Goal: Transaction & Acquisition: Download file/media

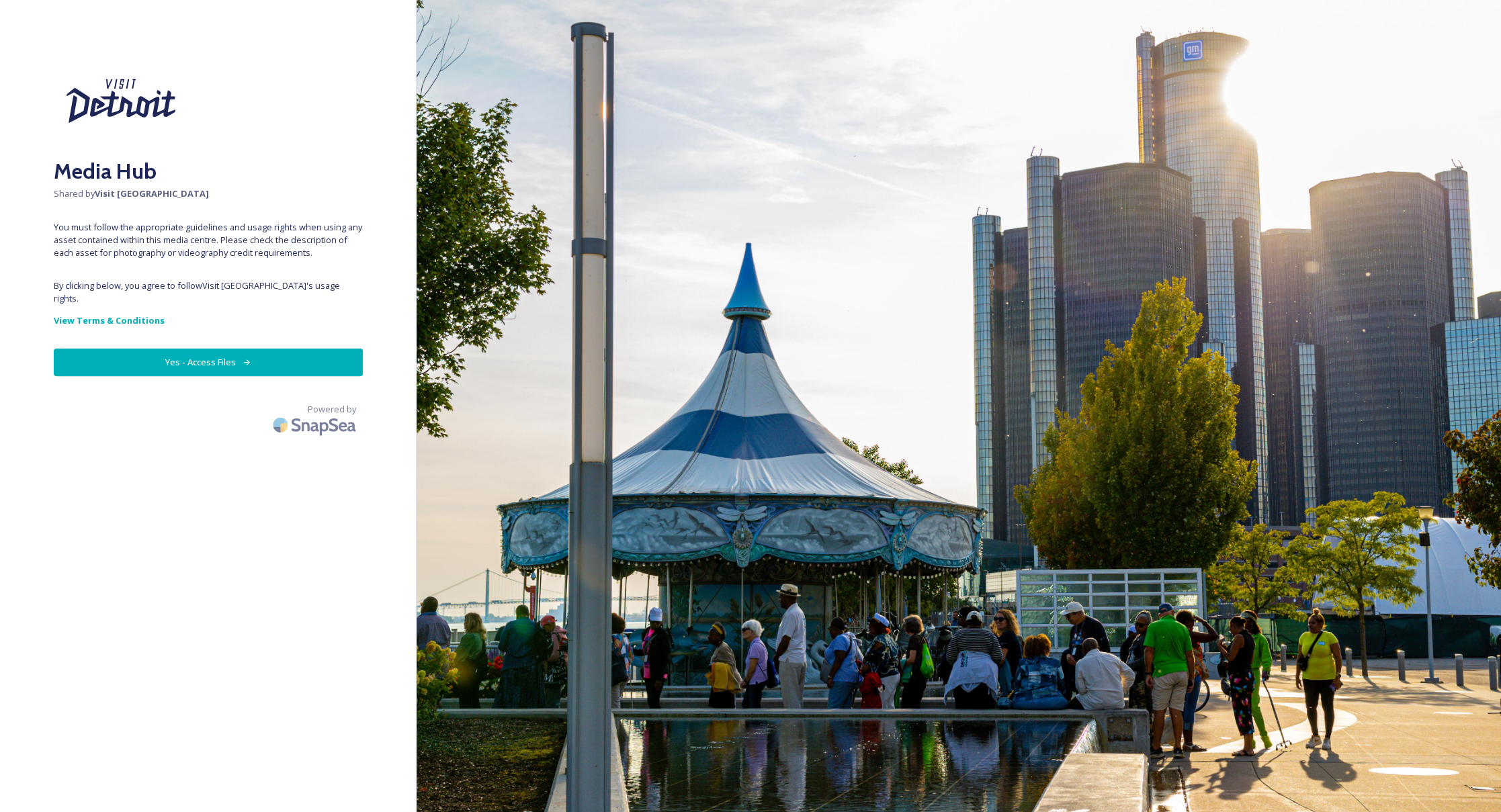
click at [217, 353] on button "Yes - Access Files" at bounding box center [208, 363] width 309 height 27
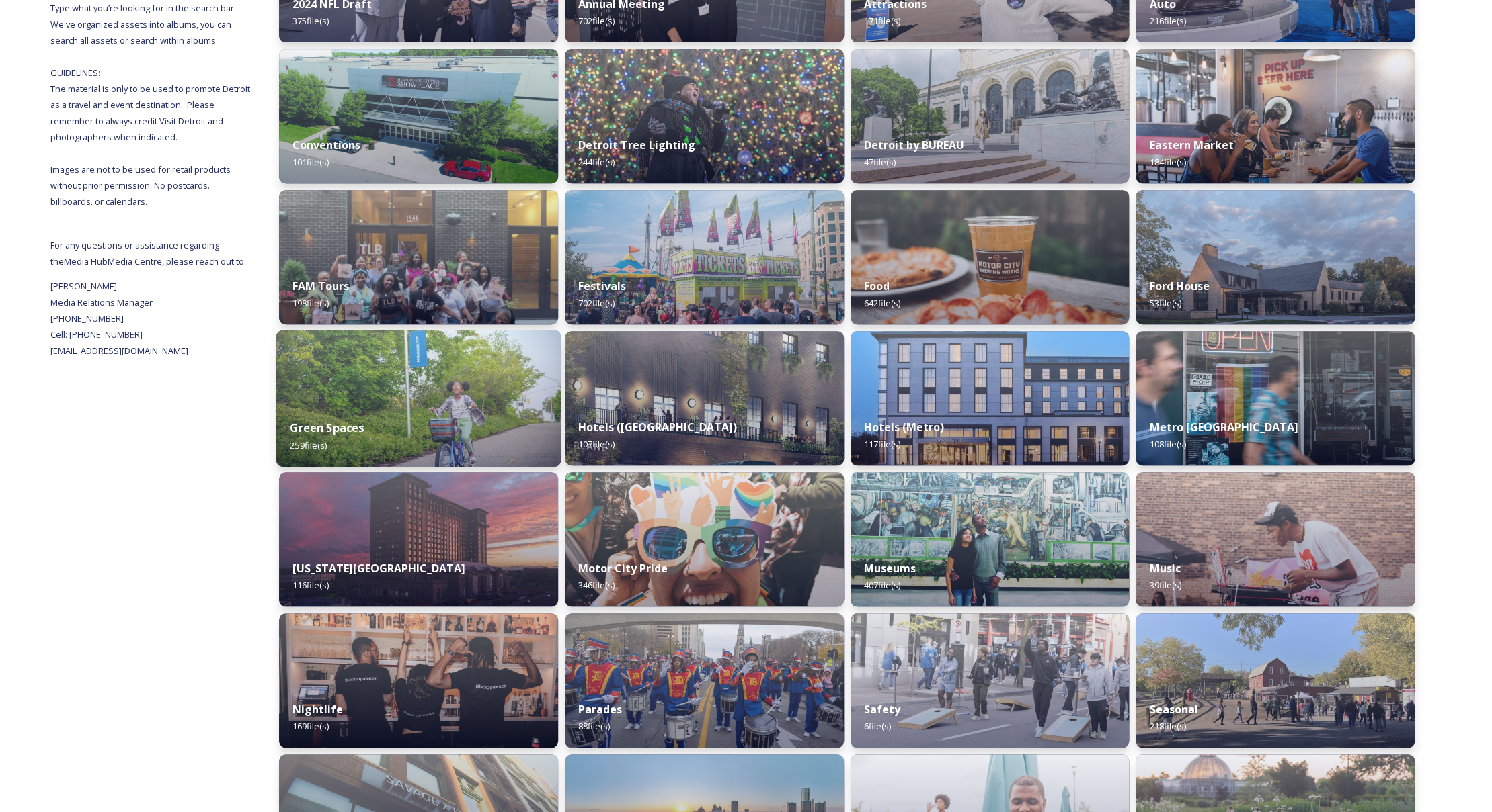
scroll to position [322, 0]
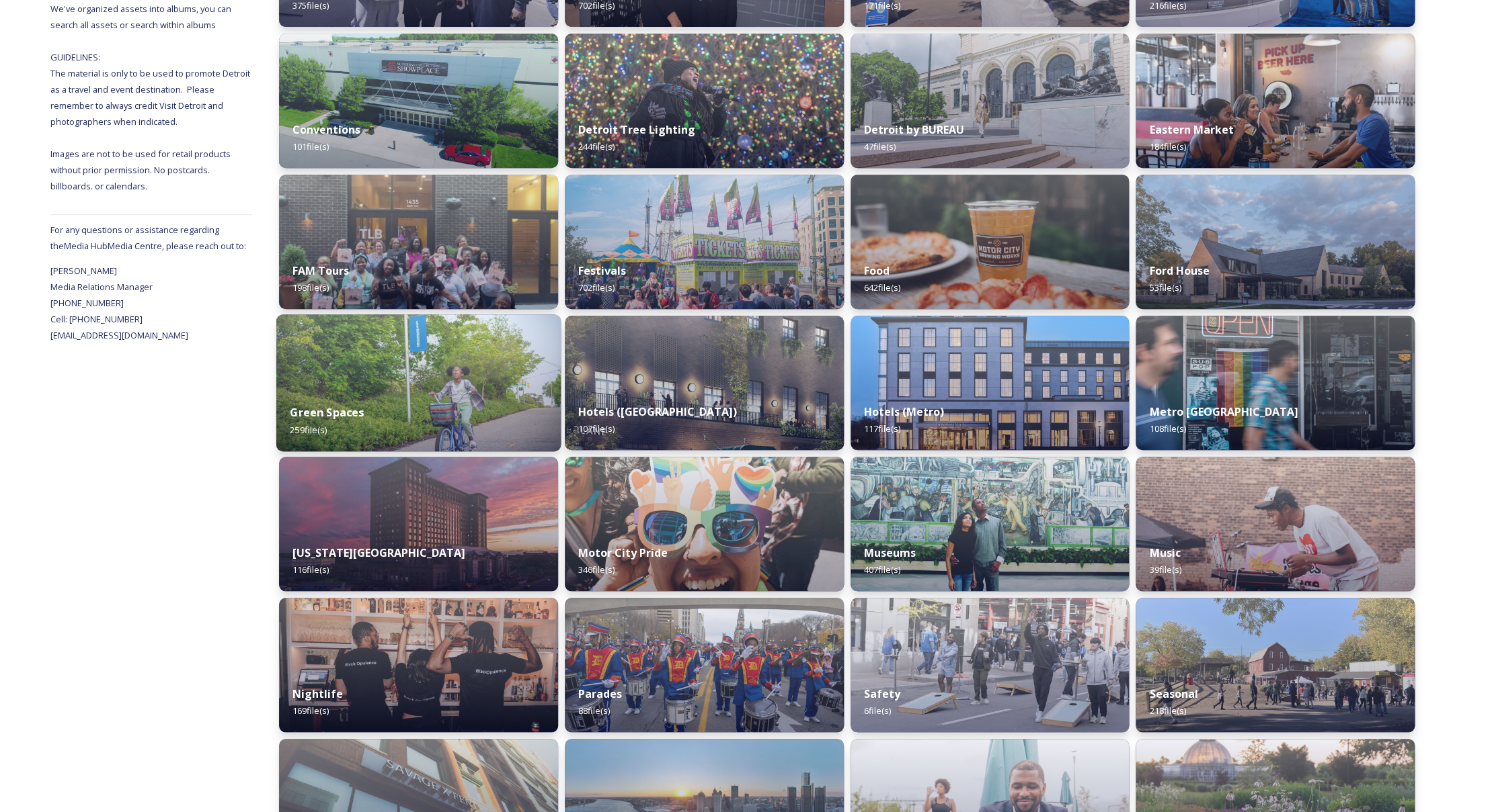
click at [453, 393] on div "Green Spaces 259 file(s)" at bounding box center [418, 420] width 284 height 61
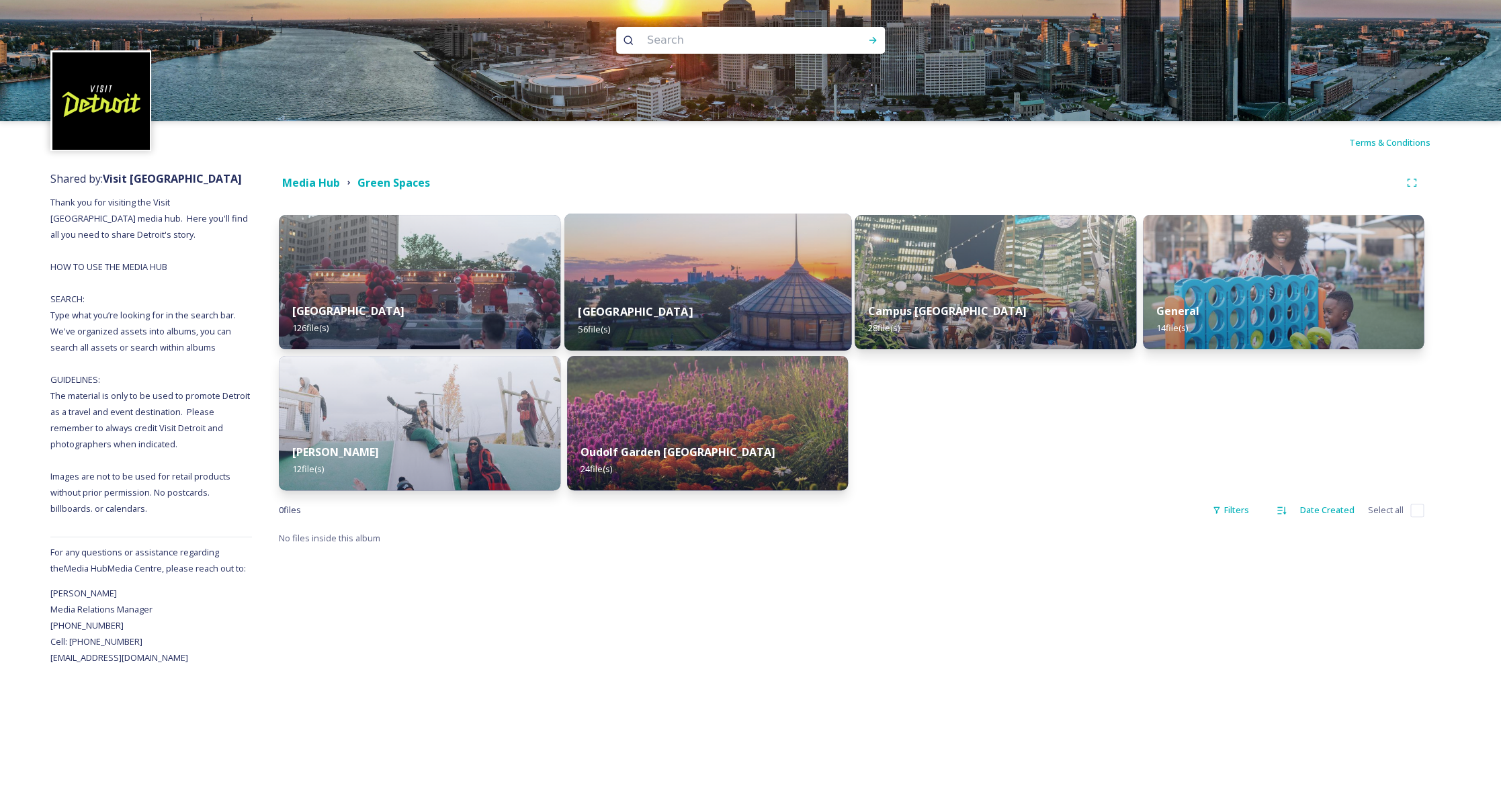
click at [712, 305] on div "[GEOGRAPHIC_DATA] 56 file(s)" at bounding box center [707, 320] width 287 height 61
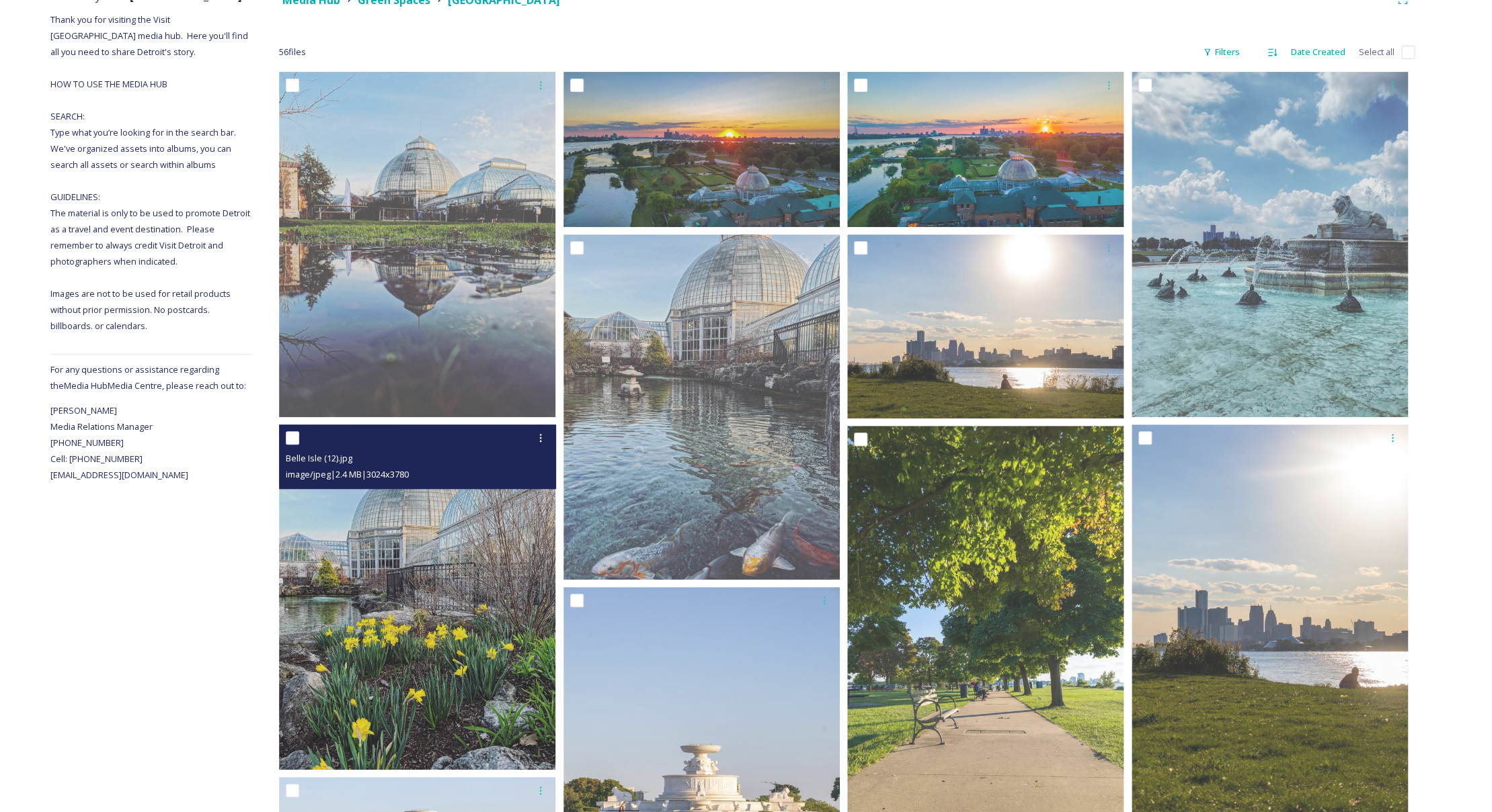
scroll to position [237, 0]
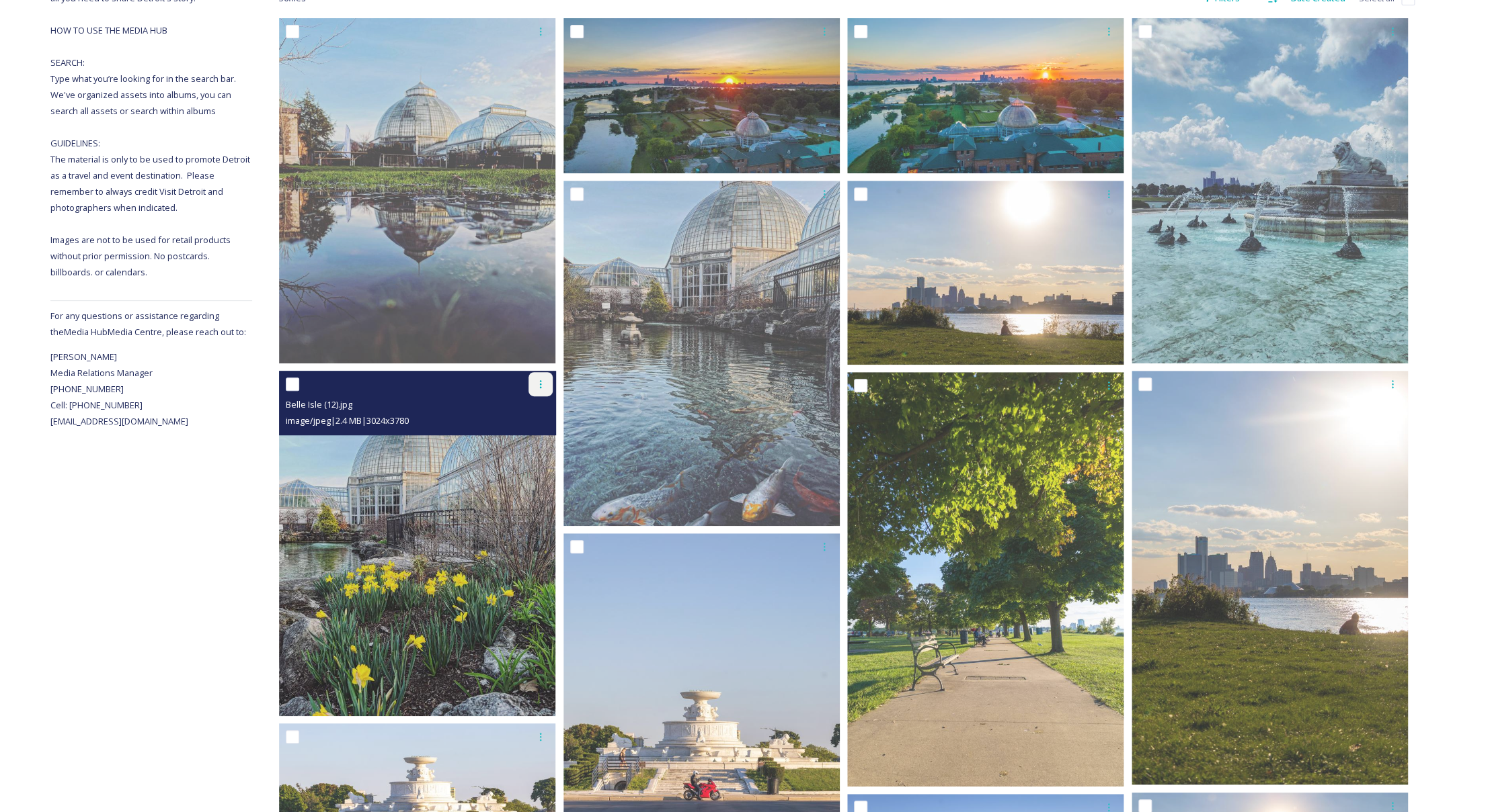
click at [543, 382] on icon at bounding box center [541, 384] width 11 height 11
click at [524, 439] on span "Download" at bounding box center [525, 439] width 41 height 13
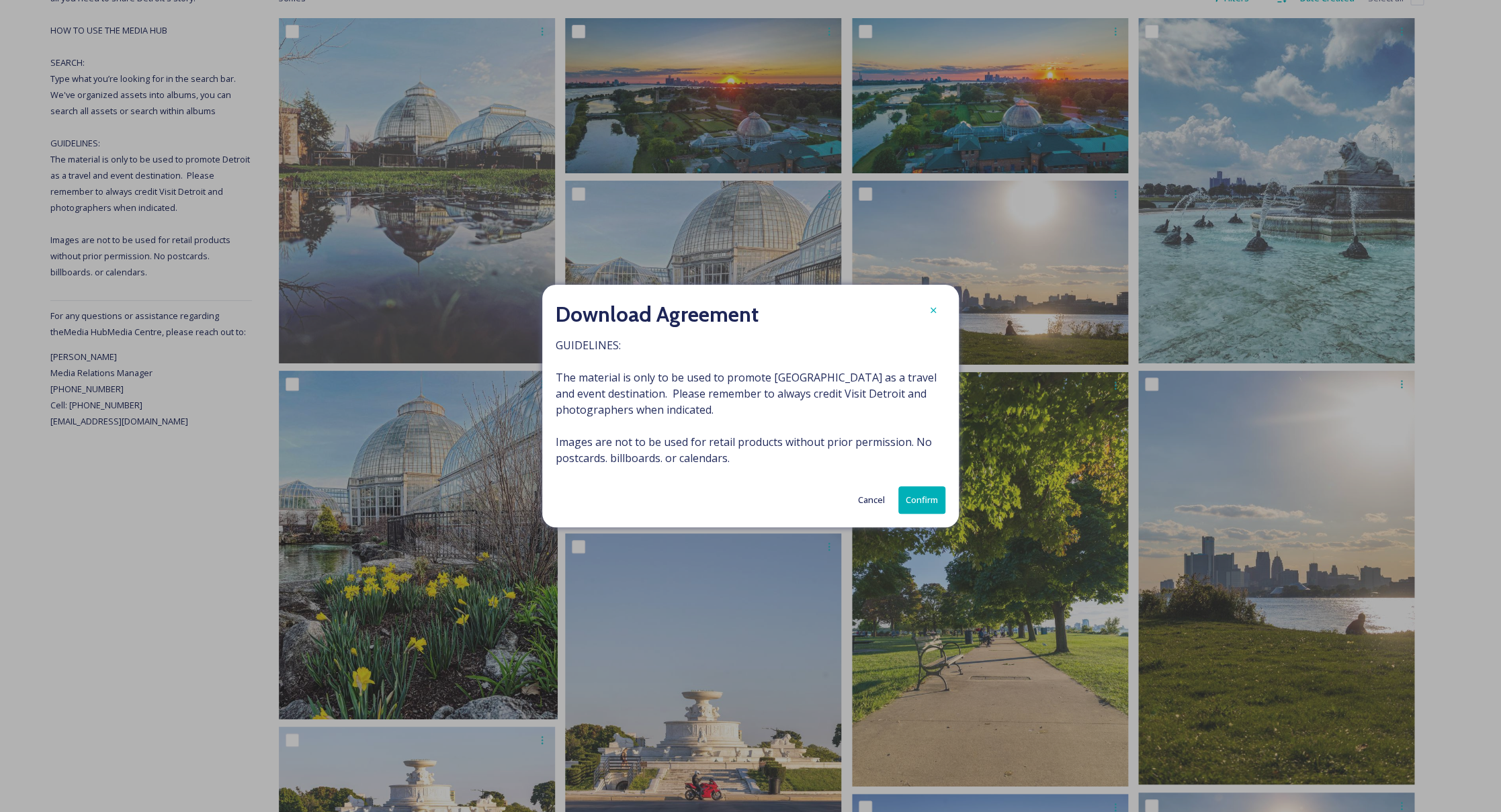
click at [930, 500] on button "Confirm" at bounding box center [921, 500] width 47 height 27
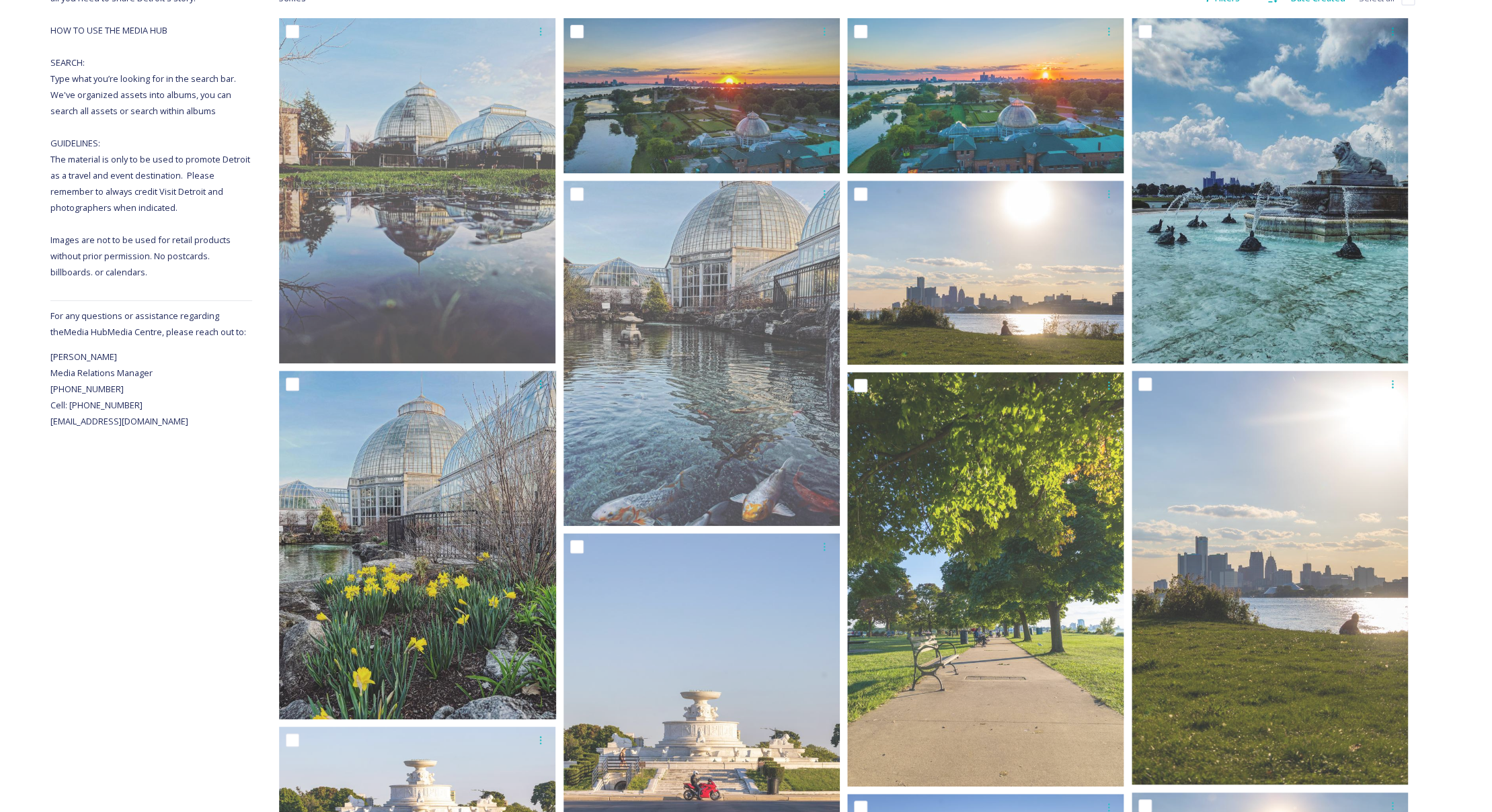
click at [1152, 361] on img at bounding box center [1270, 190] width 276 height 346
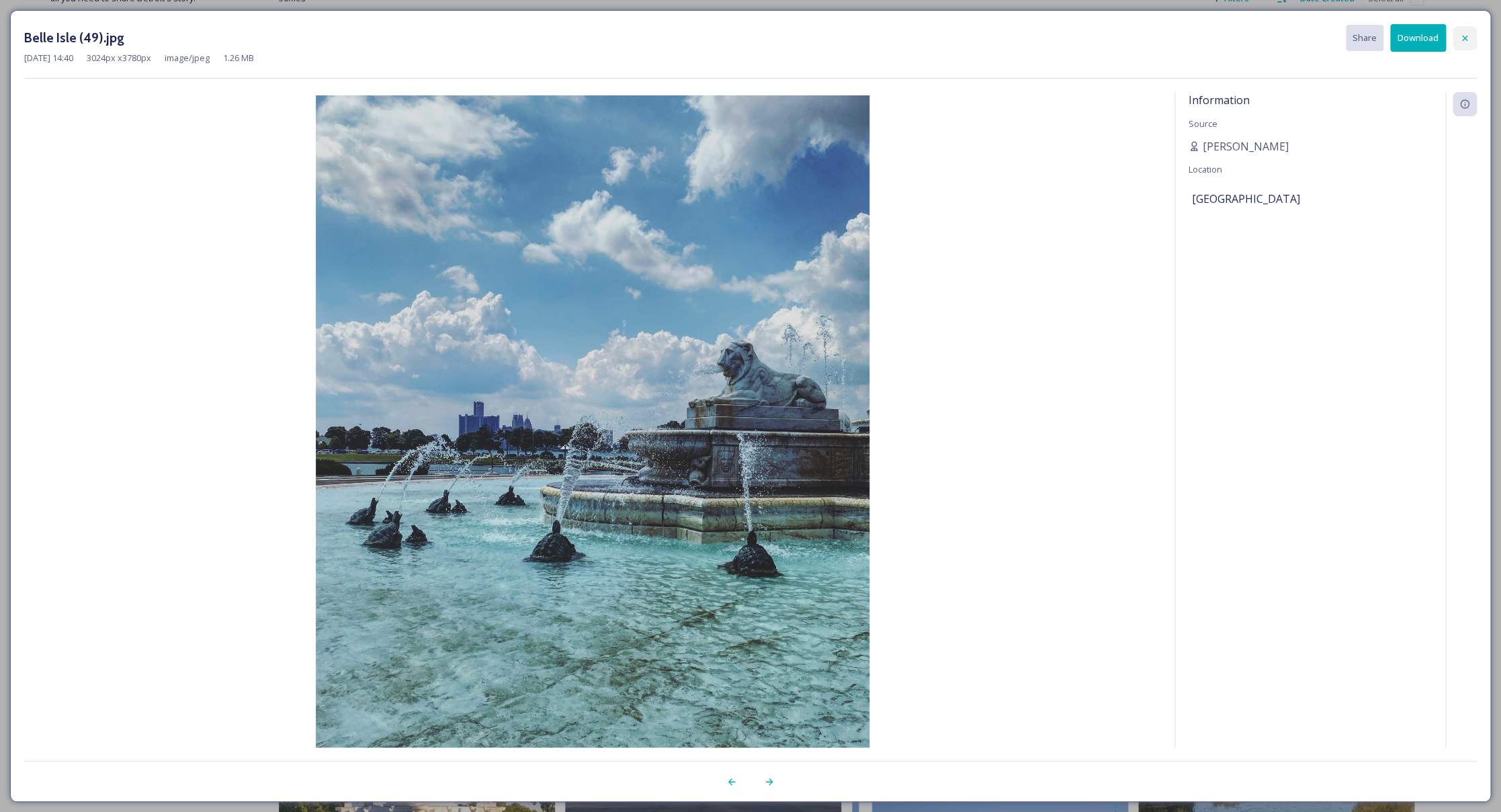
click at [1460, 36] on div at bounding box center [1465, 39] width 24 height 24
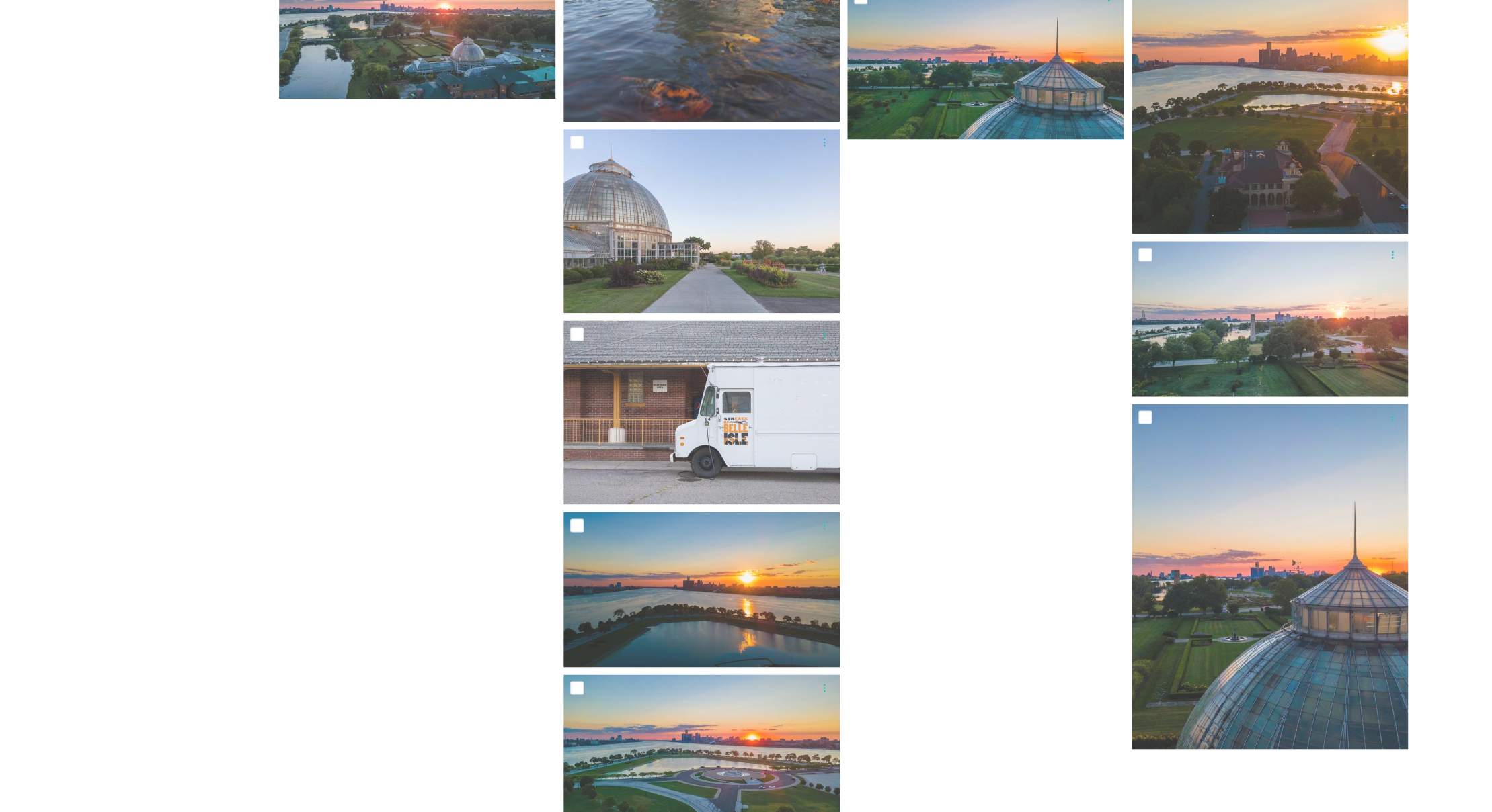
scroll to position [3830, 0]
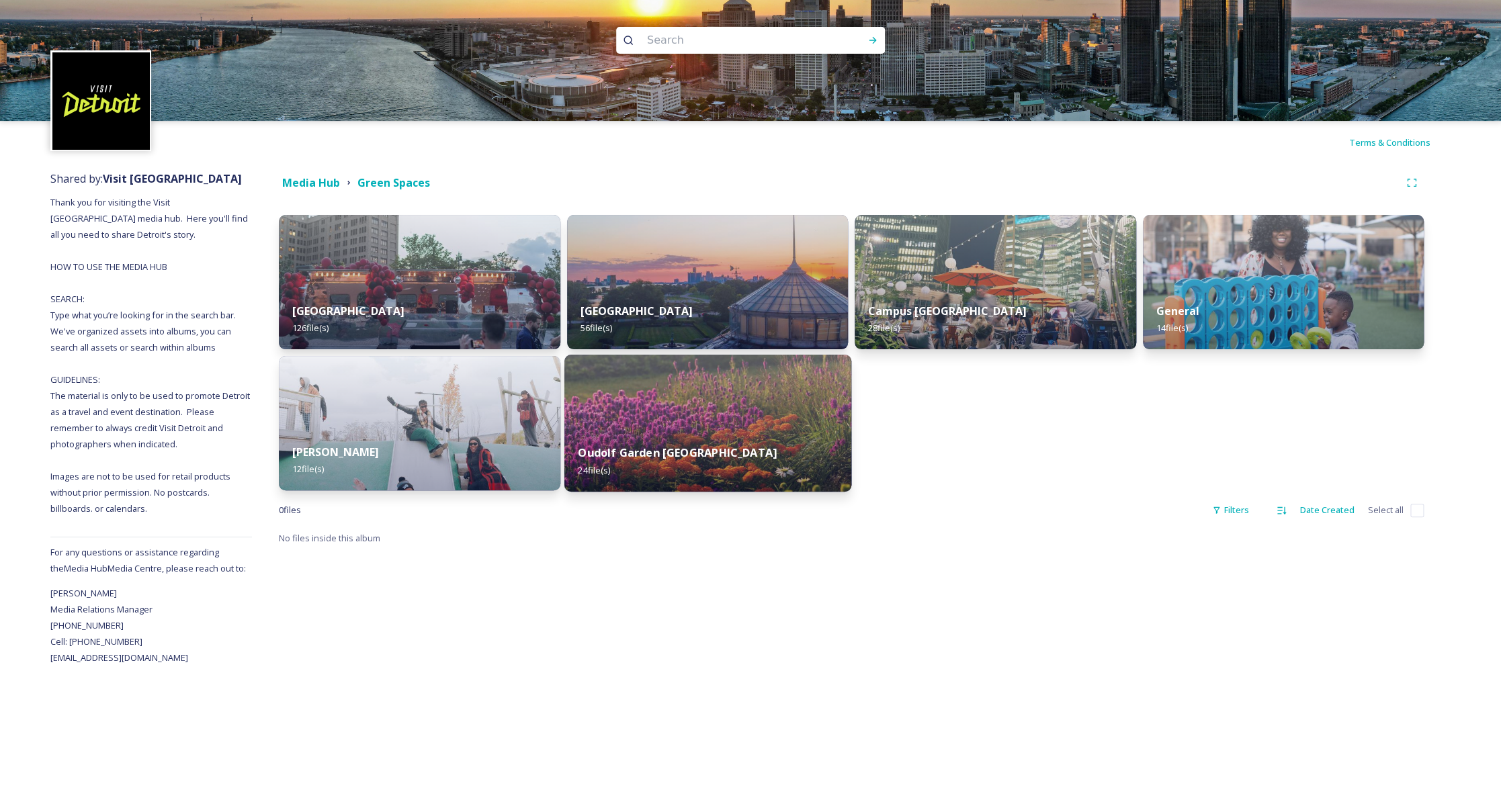
click at [756, 412] on img at bounding box center [707, 424] width 287 height 137
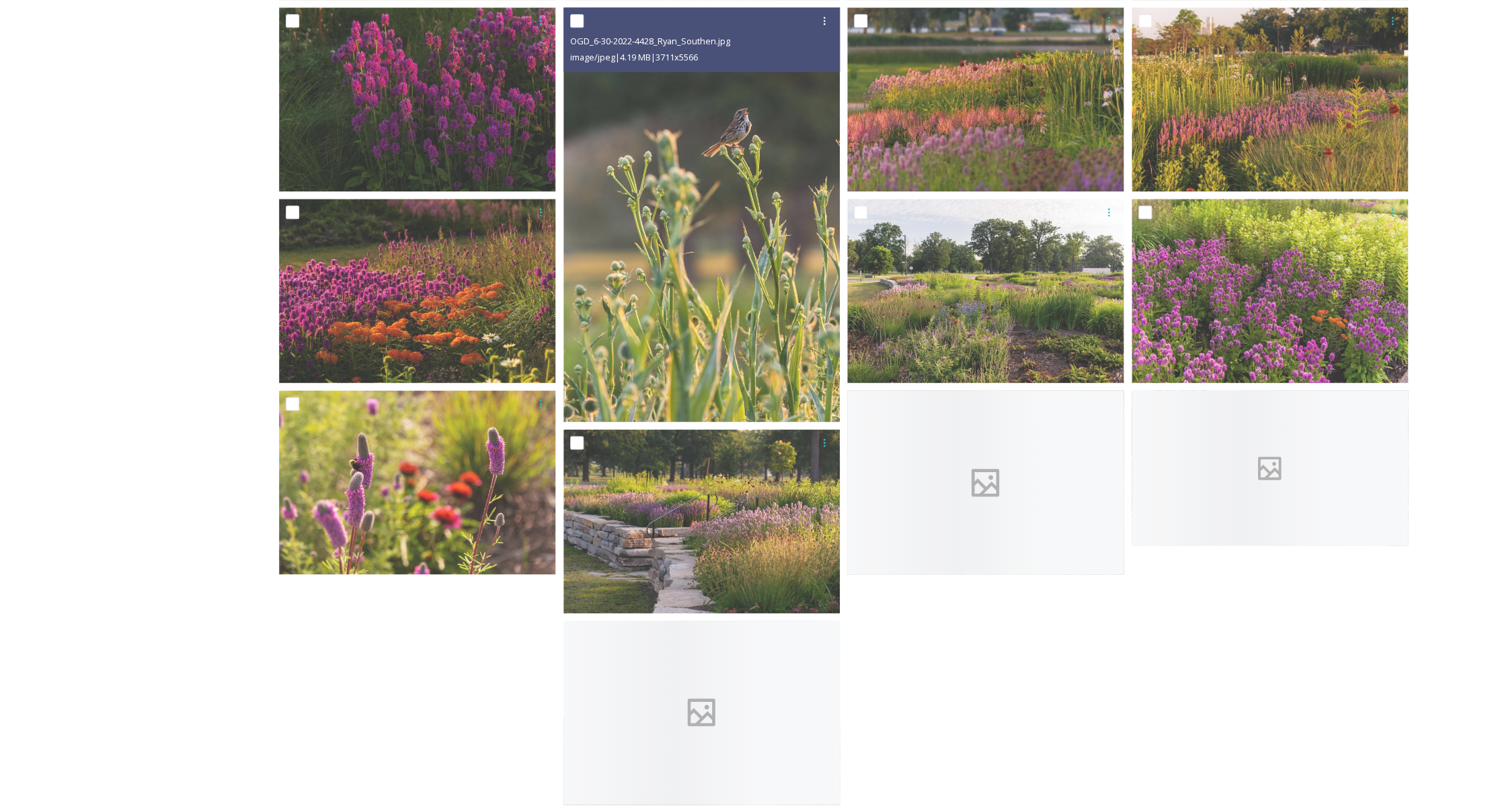
scroll to position [844, 0]
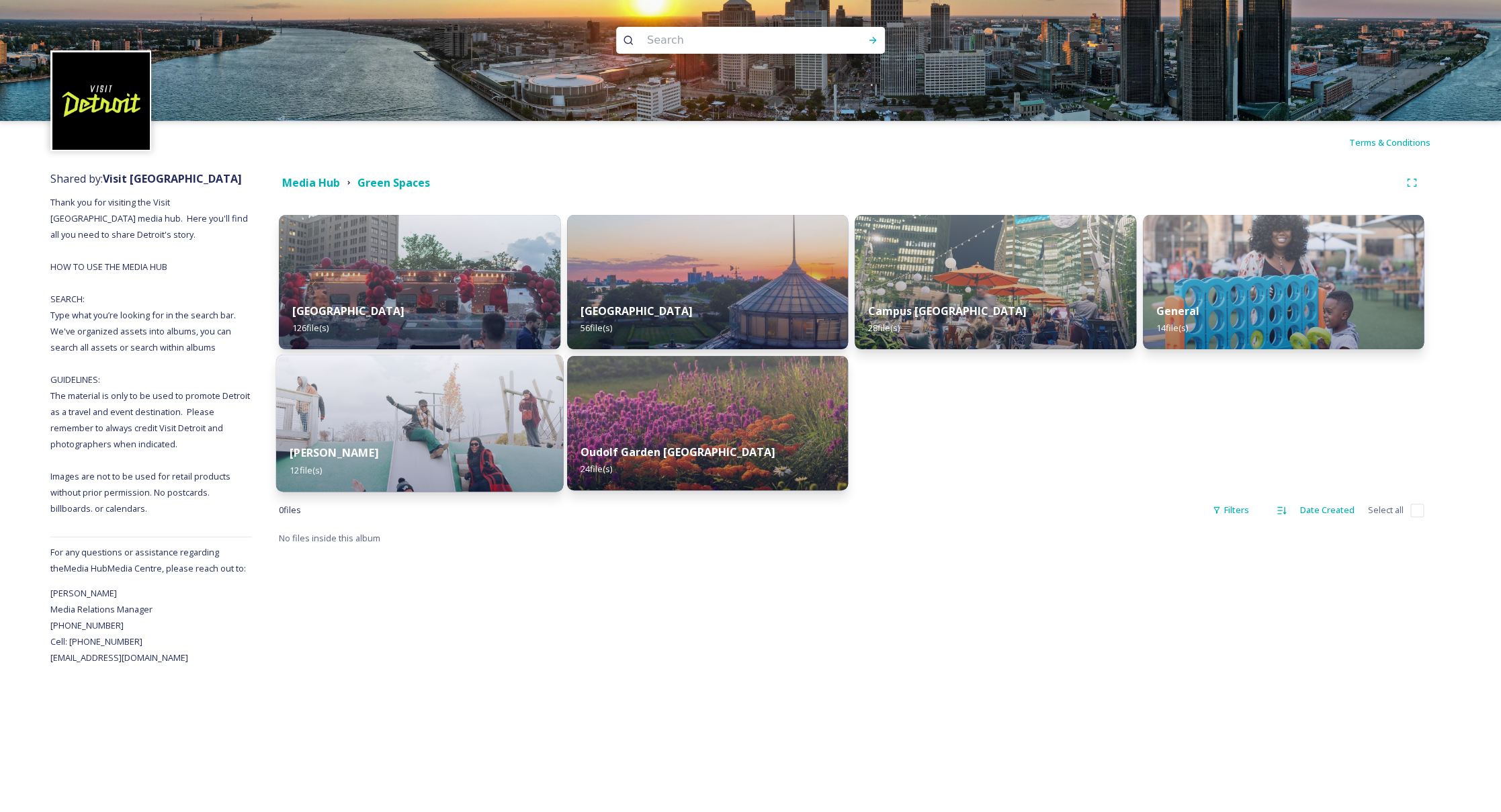
click at [506, 433] on div "[PERSON_NAME] 12 file(s)" at bounding box center [419, 460] width 287 height 61
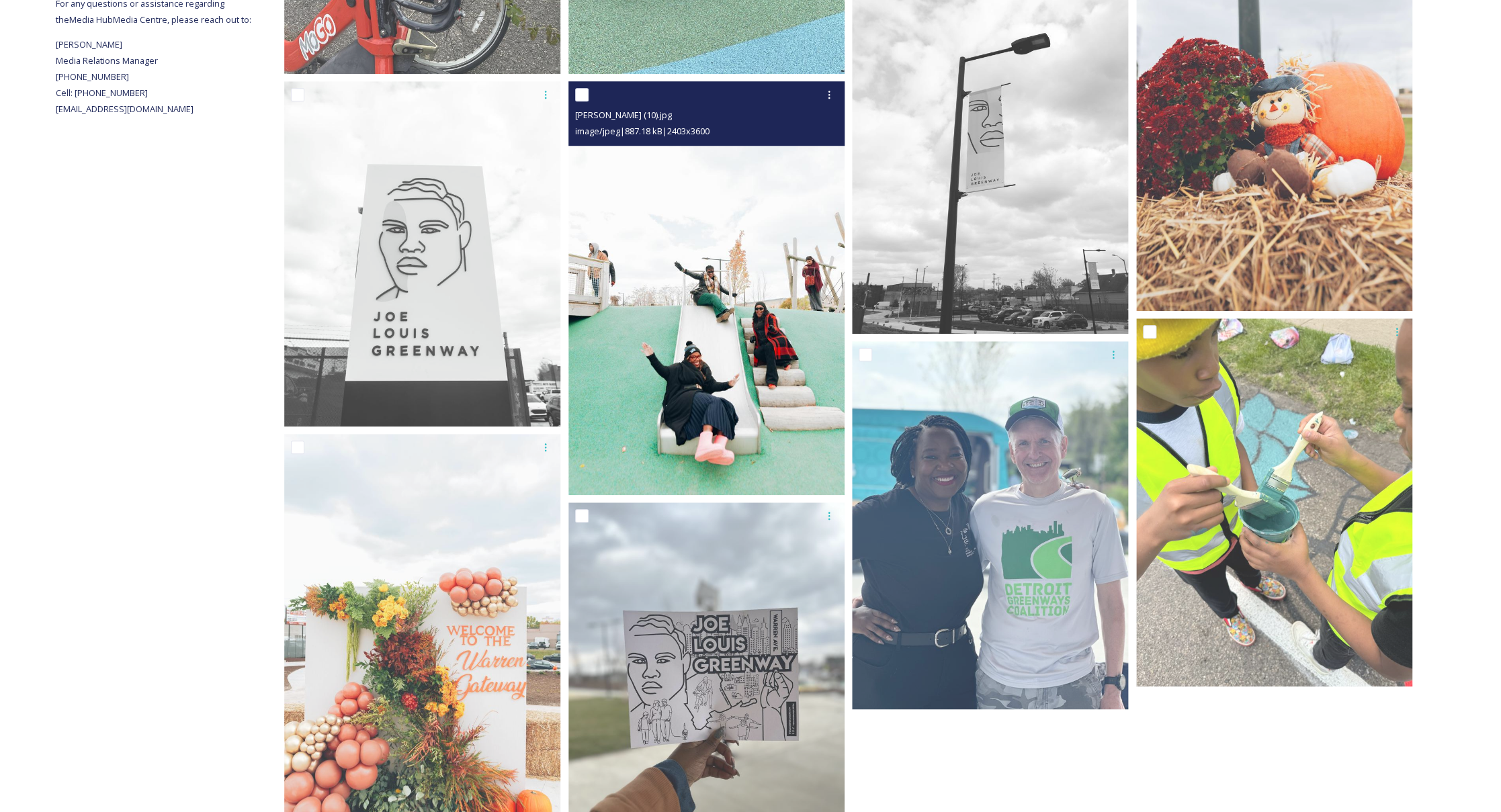
scroll to position [411, 0]
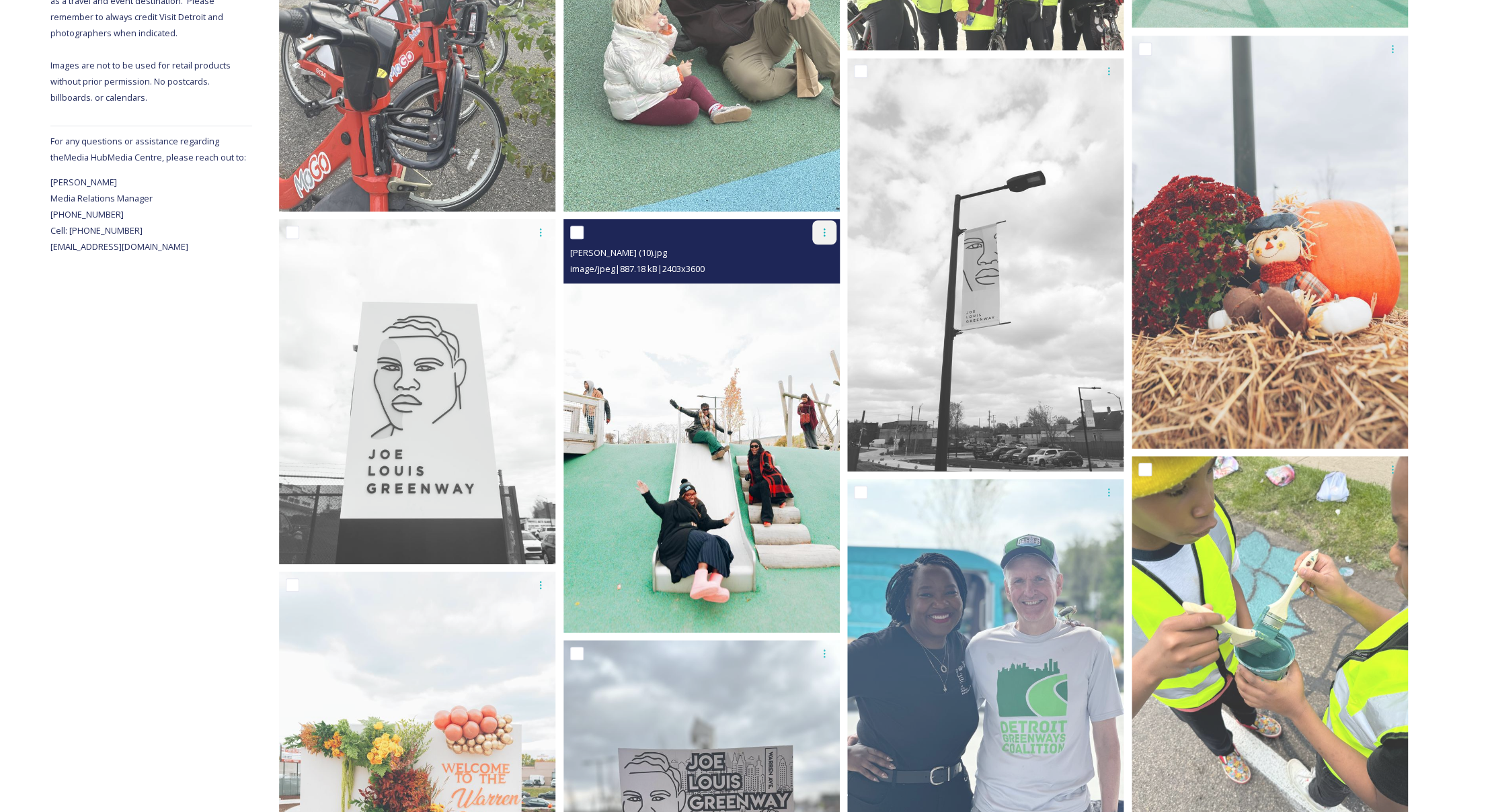
click at [824, 234] on icon at bounding box center [824, 232] width 11 height 11
click at [812, 287] on span "Download" at bounding box center [808, 287] width 41 height 13
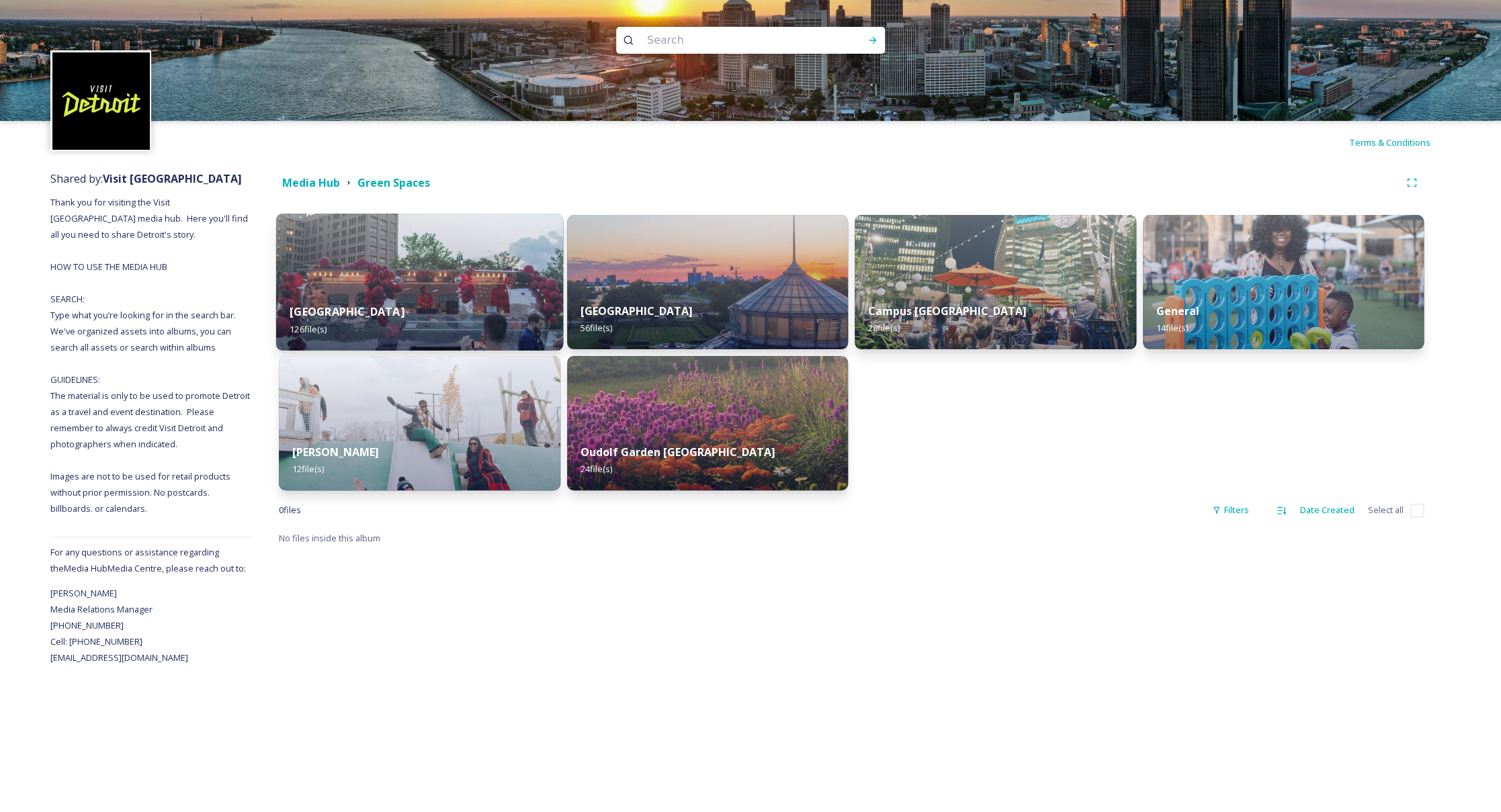
click at [461, 284] on img at bounding box center [419, 282] width 287 height 137
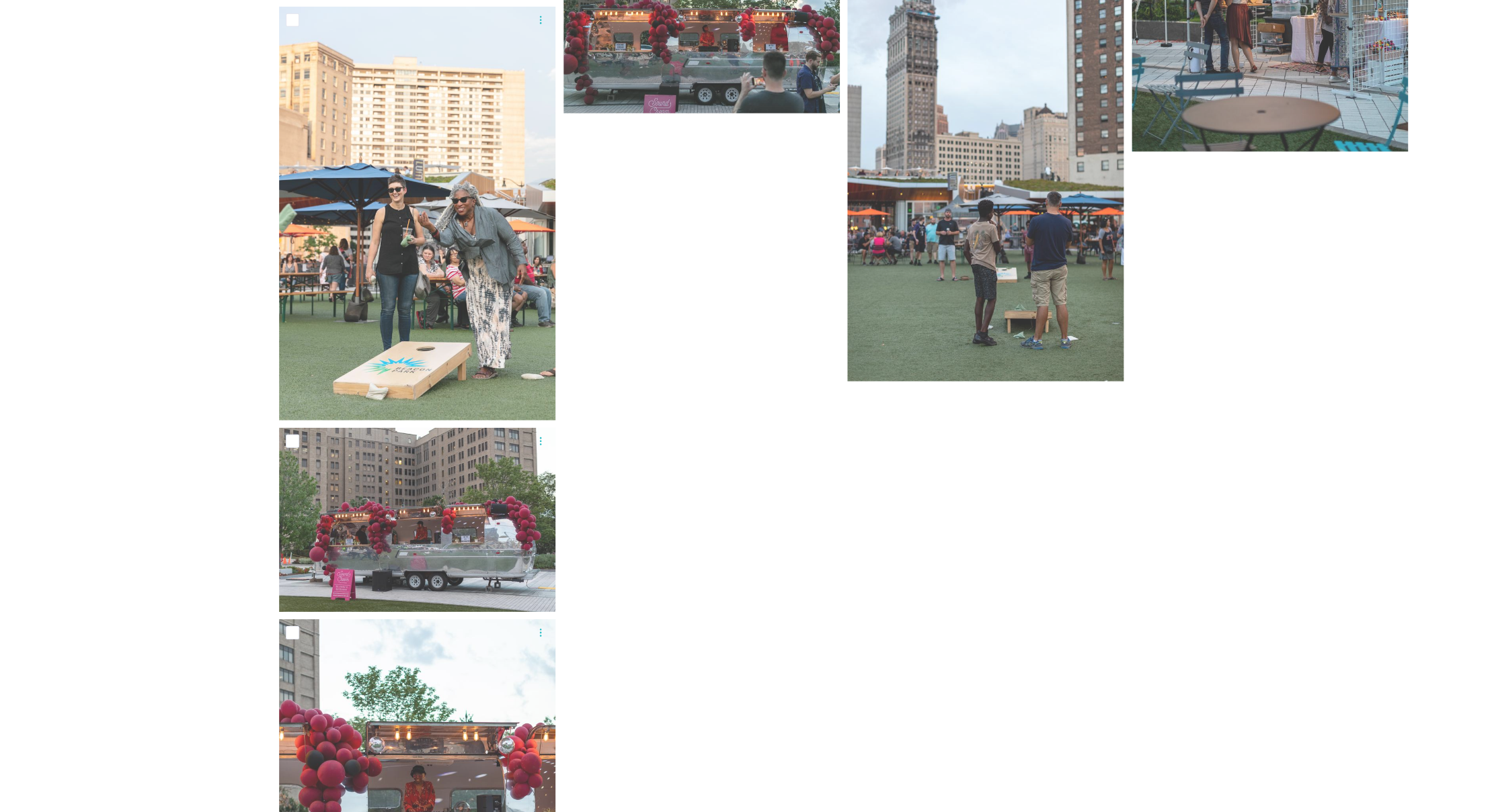
scroll to position [11344, 0]
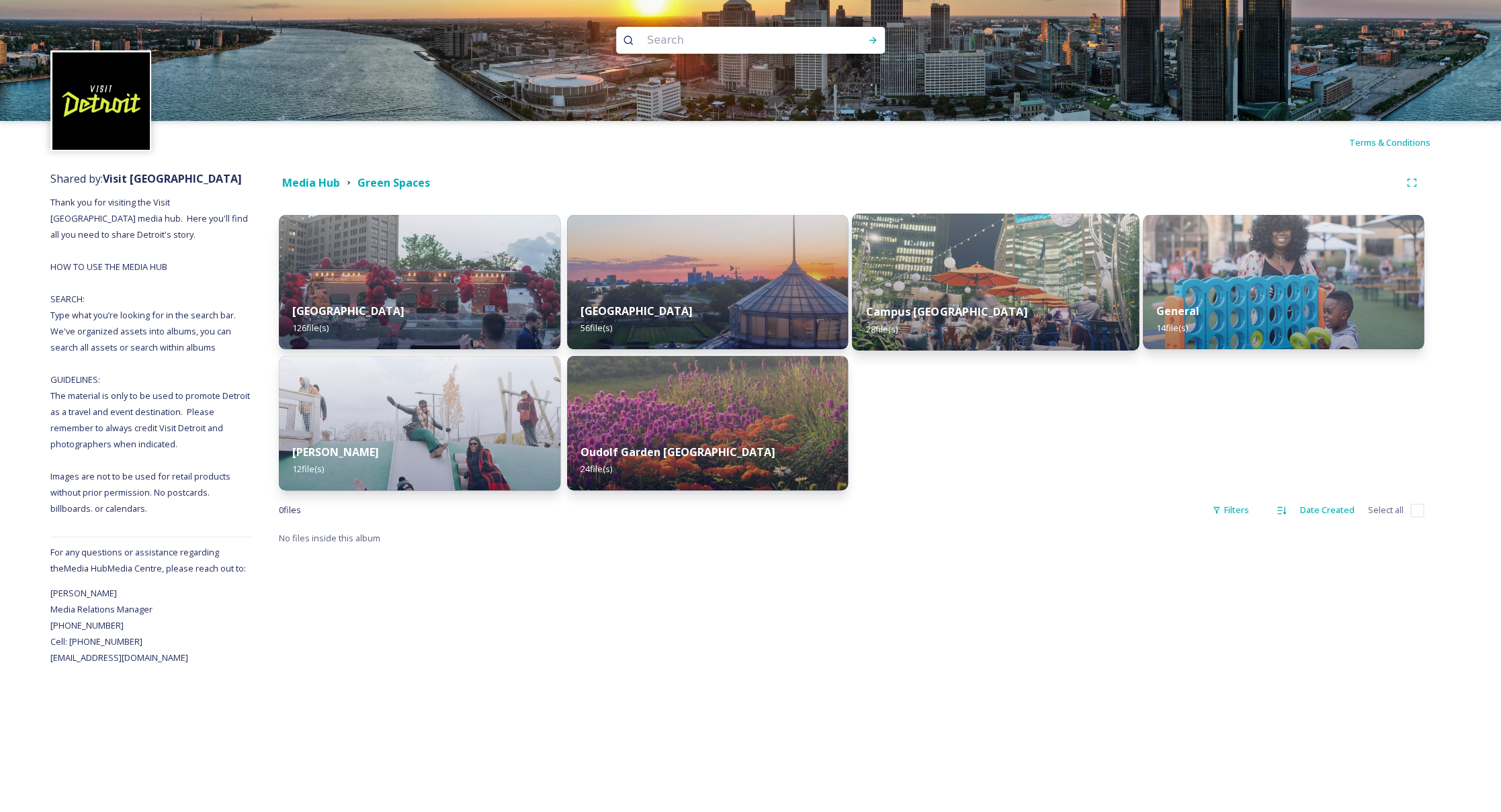
click at [1034, 318] on div "Campus [GEOGRAPHIC_DATA] 28 file(s)" at bounding box center [995, 320] width 287 height 61
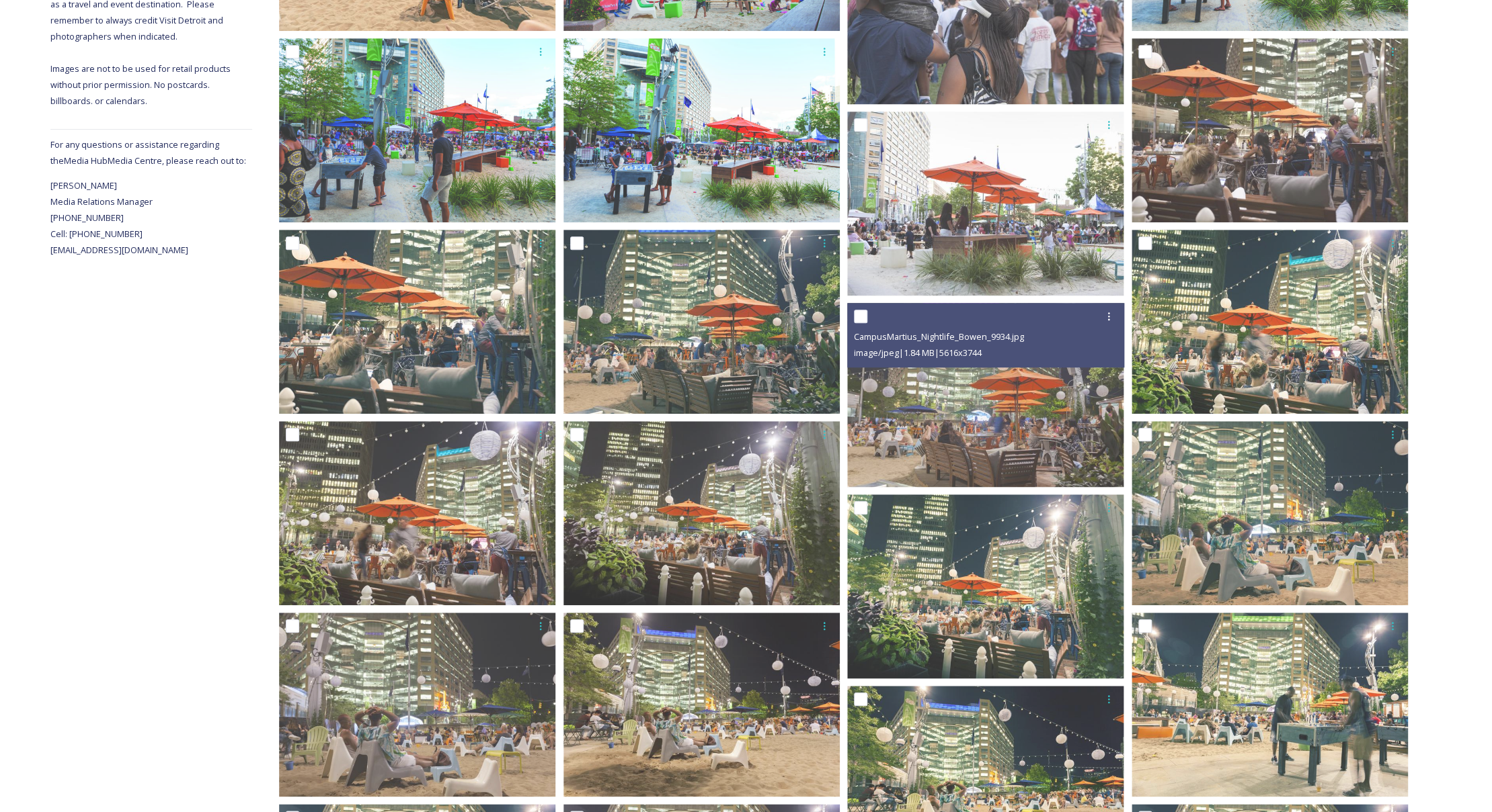
scroll to position [408, 0]
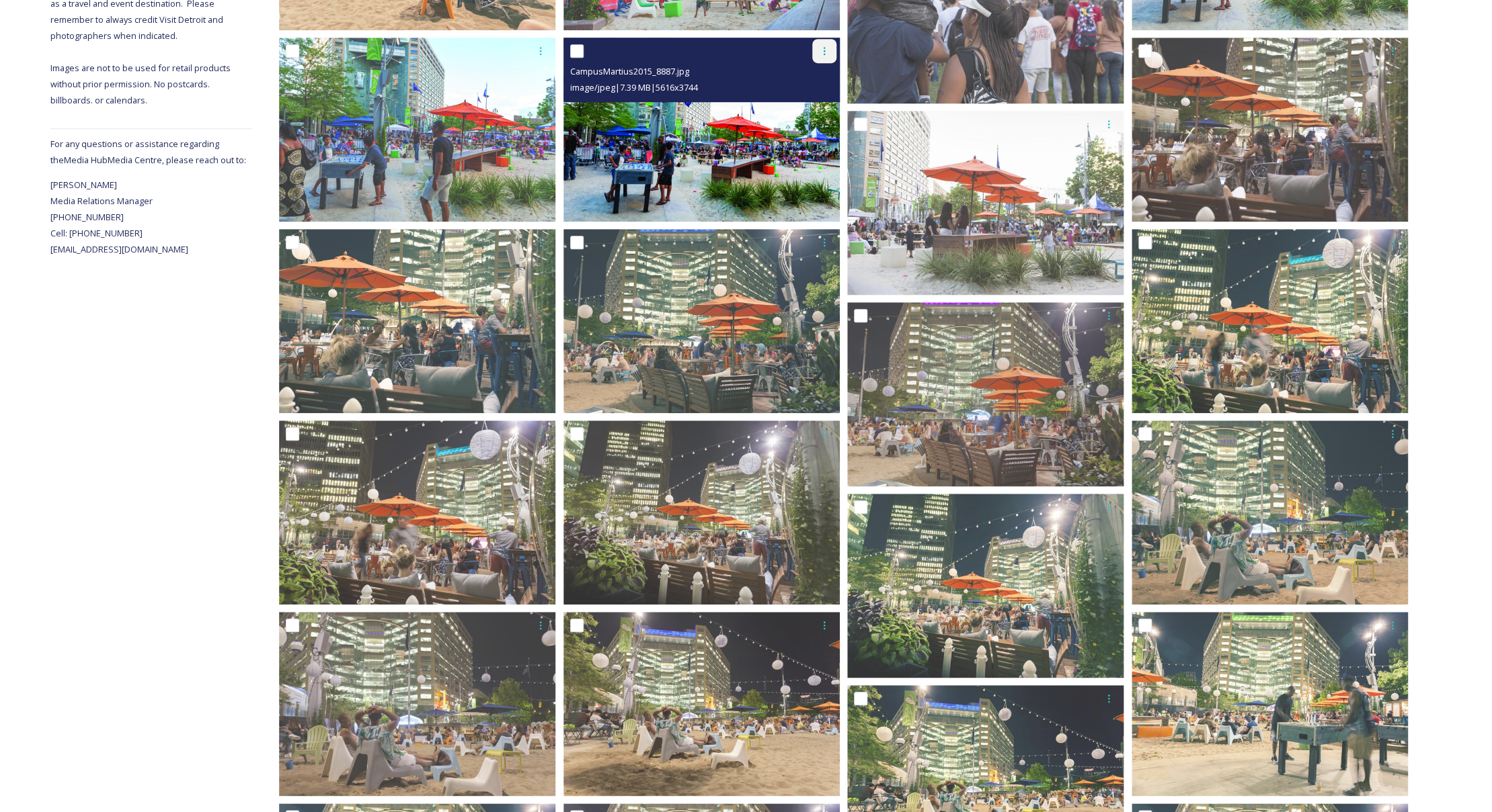
click at [825, 55] on icon at bounding box center [825, 51] width 2 height 8
click at [806, 104] on span "Download" at bounding box center [808, 106] width 41 height 13
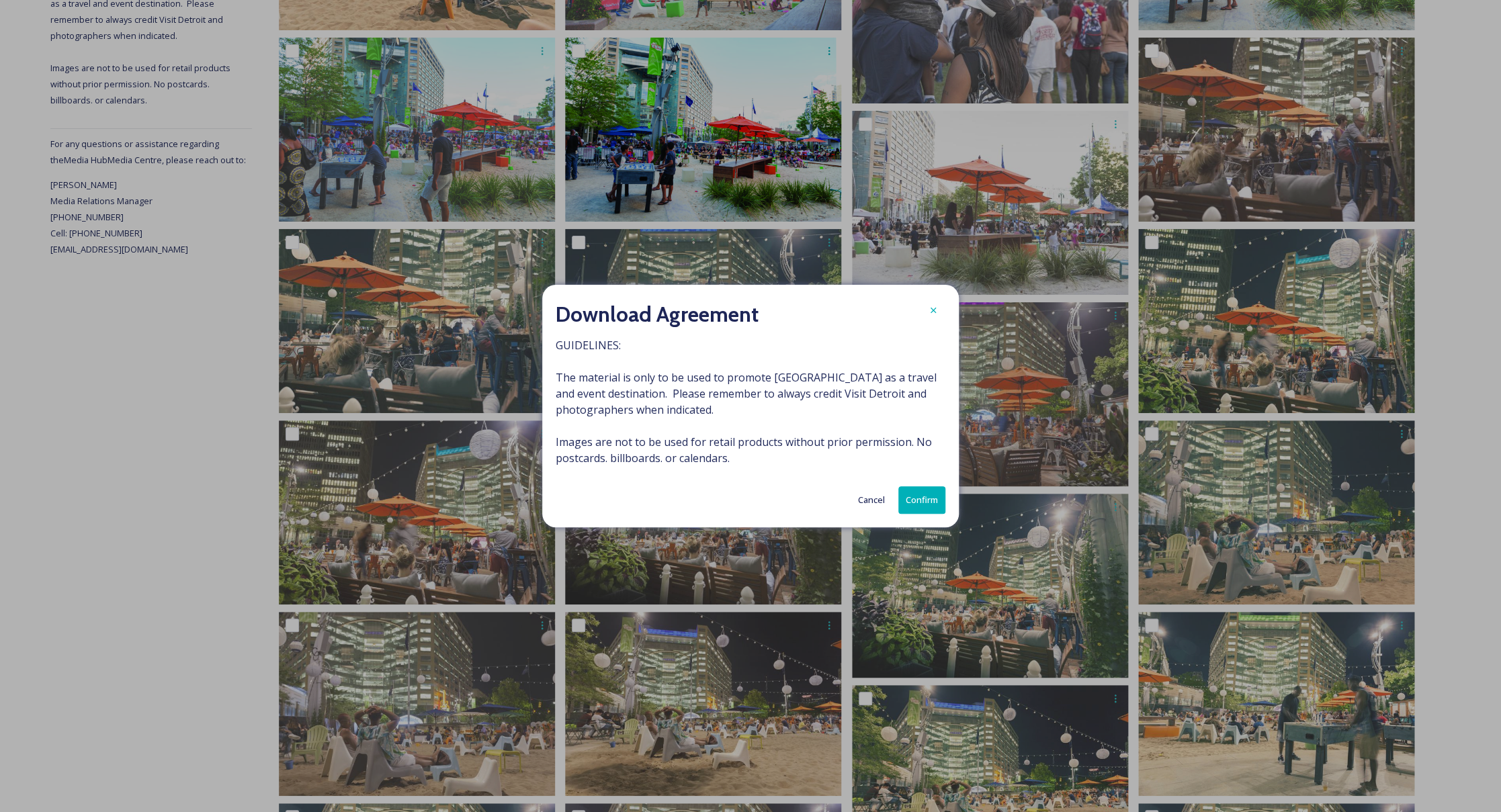
click at [923, 495] on button "Confirm" at bounding box center [921, 500] width 47 height 27
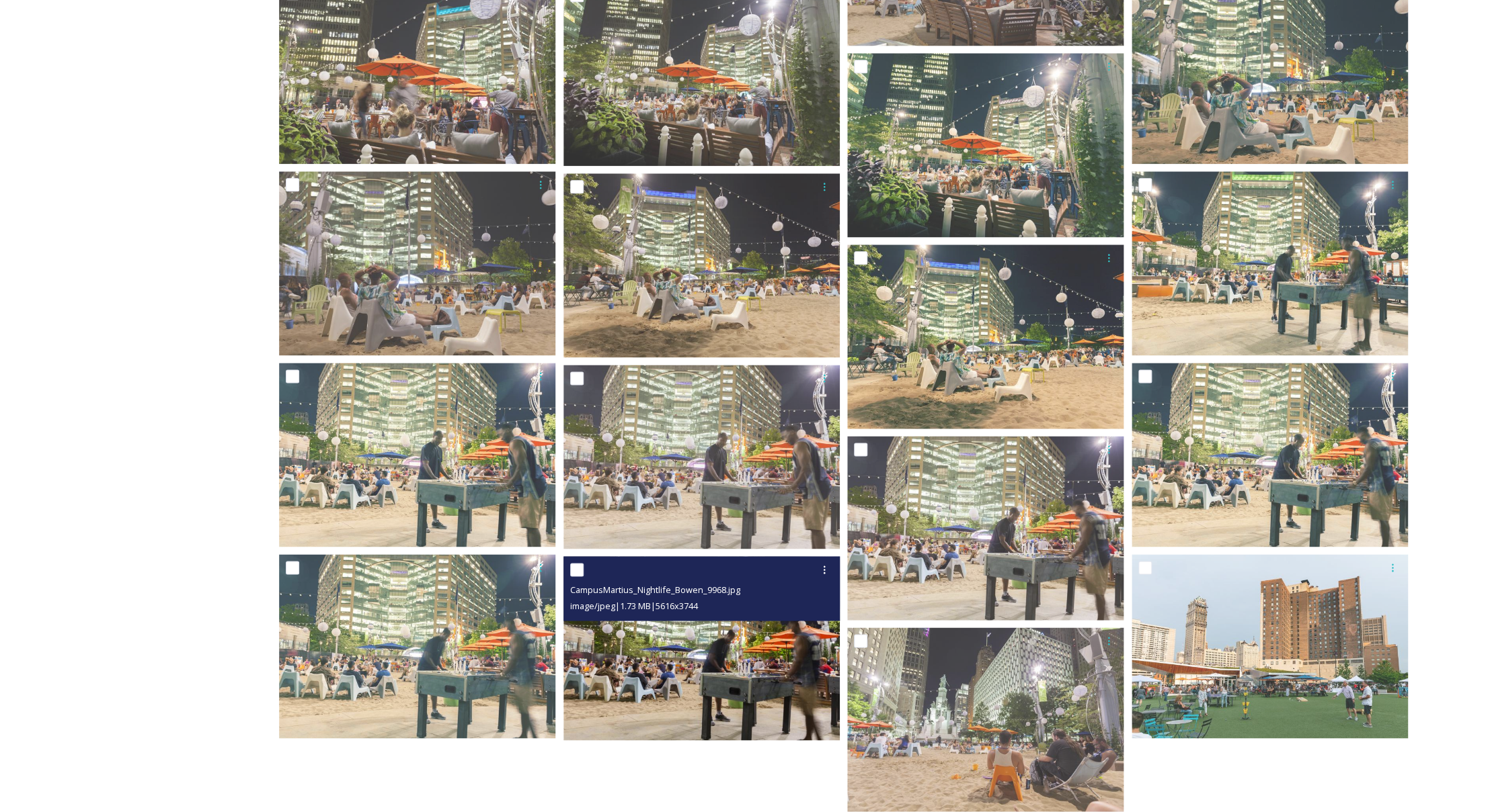
scroll to position [879, 0]
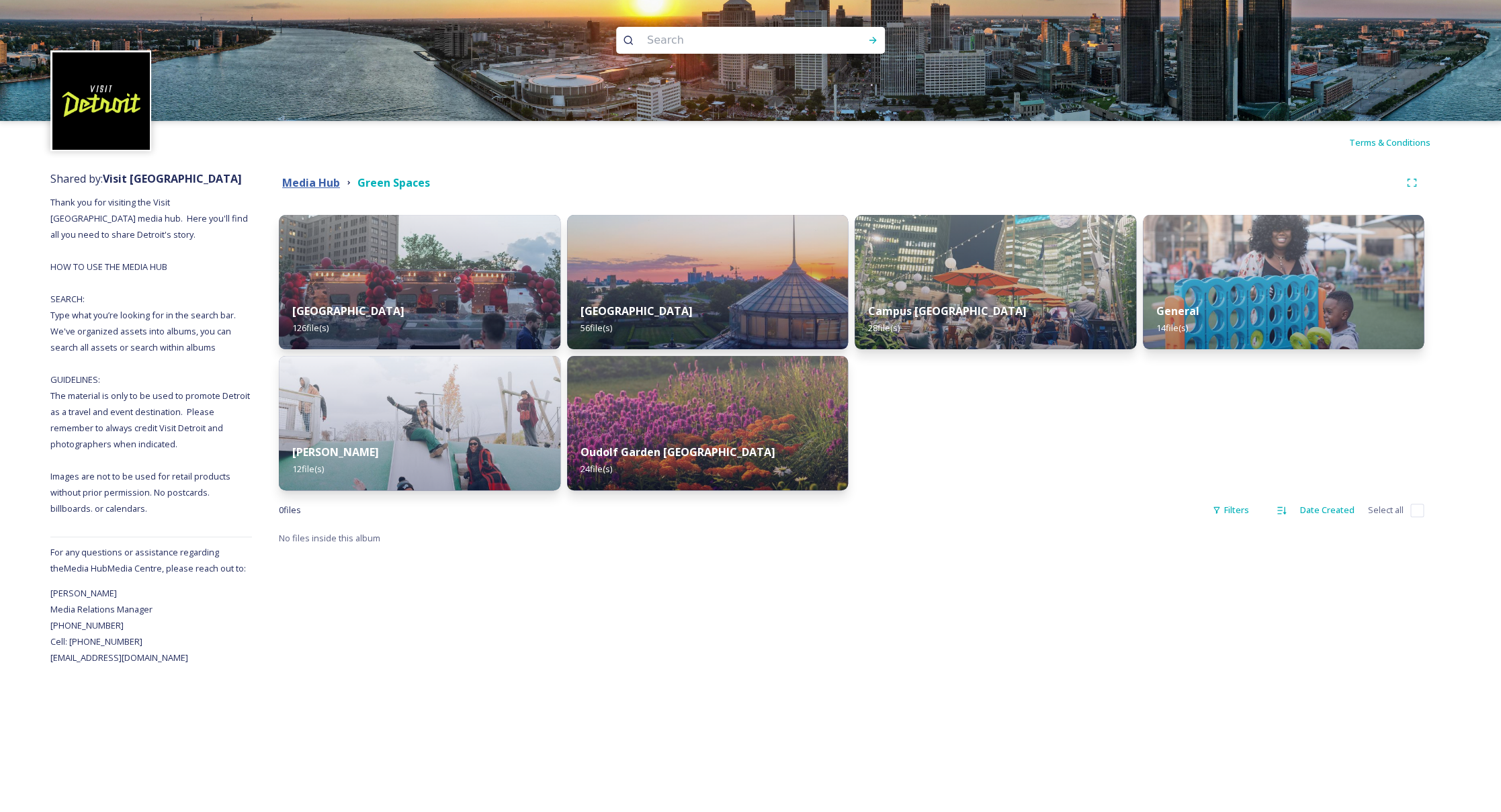
click at [322, 184] on strong "Media Hub" at bounding box center [310, 182] width 57 height 15
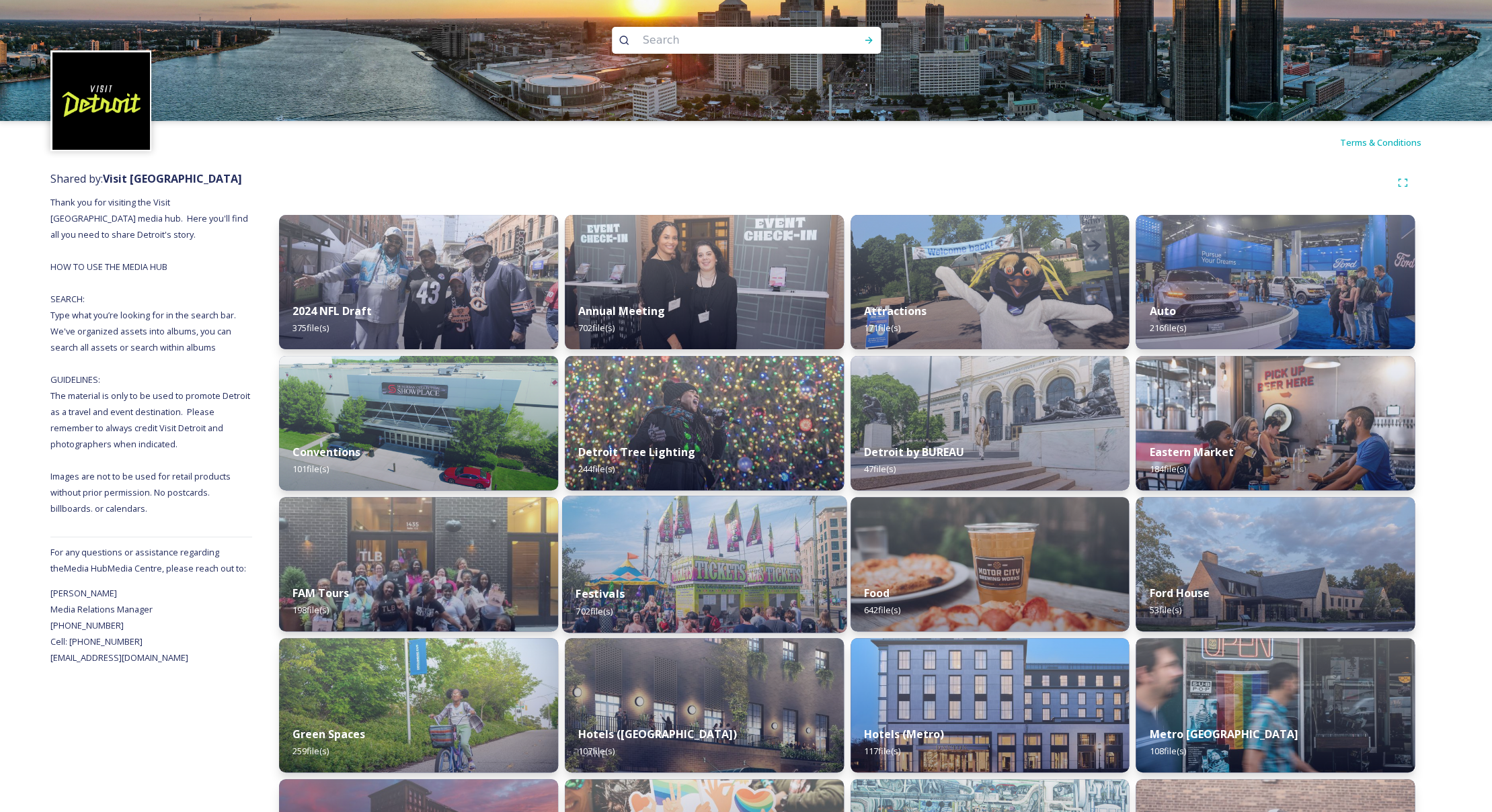
click at [704, 550] on img at bounding box center [704, 564] width 284 height 137
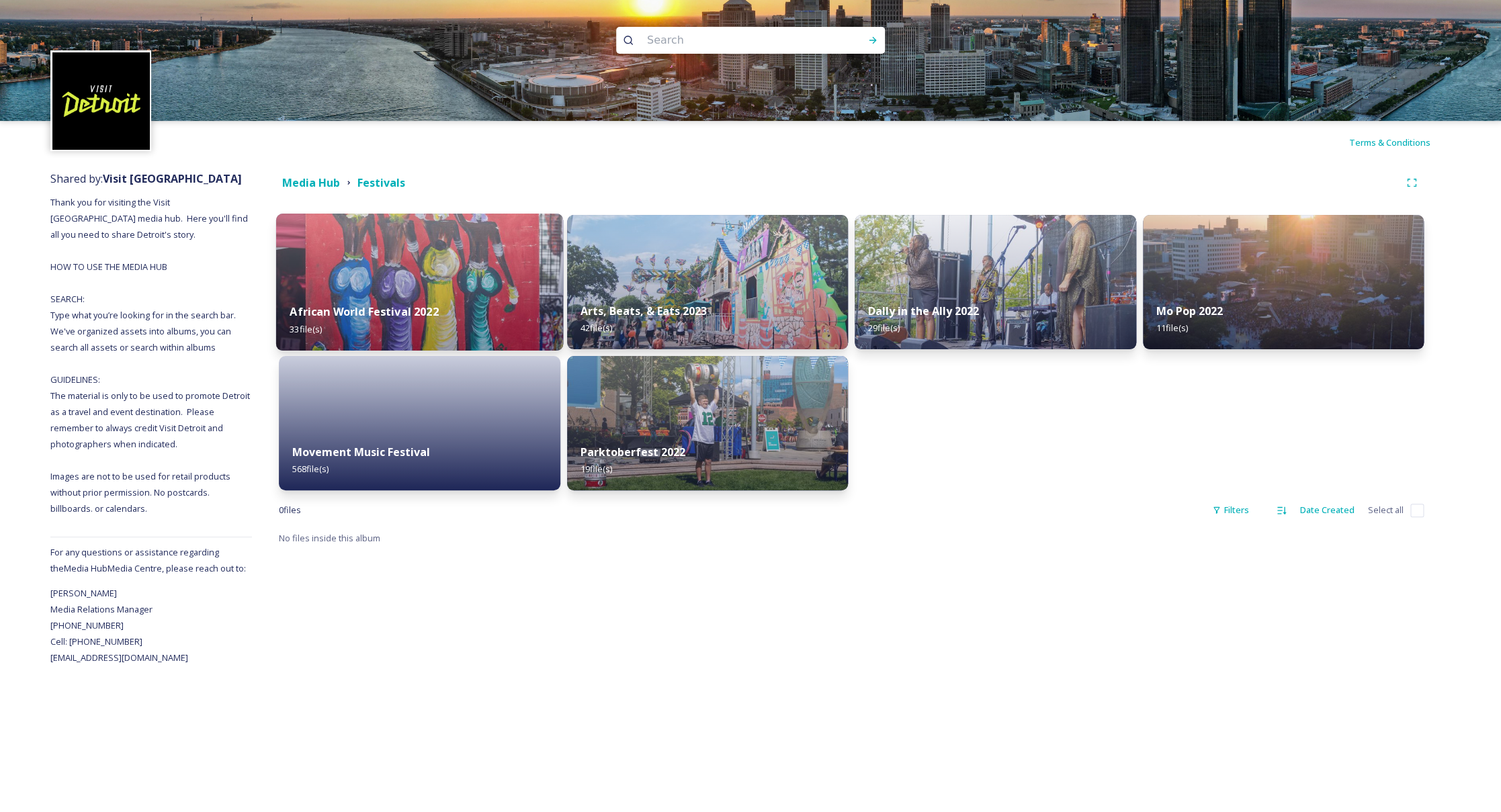
click at [462, 300] on div "African World Festival 2022 33 file(s)" at bounding box center [419, 320] width 287 height 61
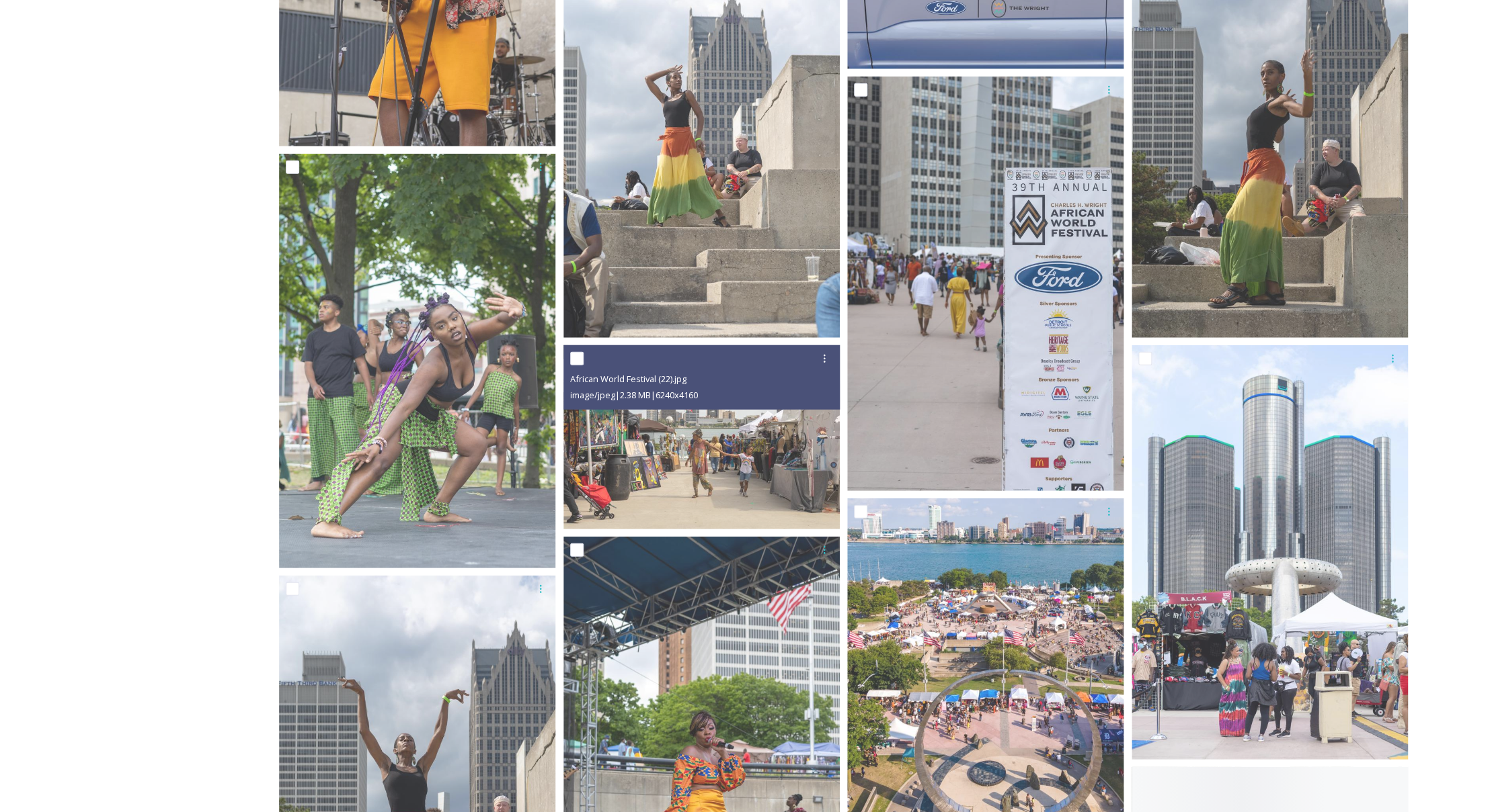
scroll to position [2096, 0]
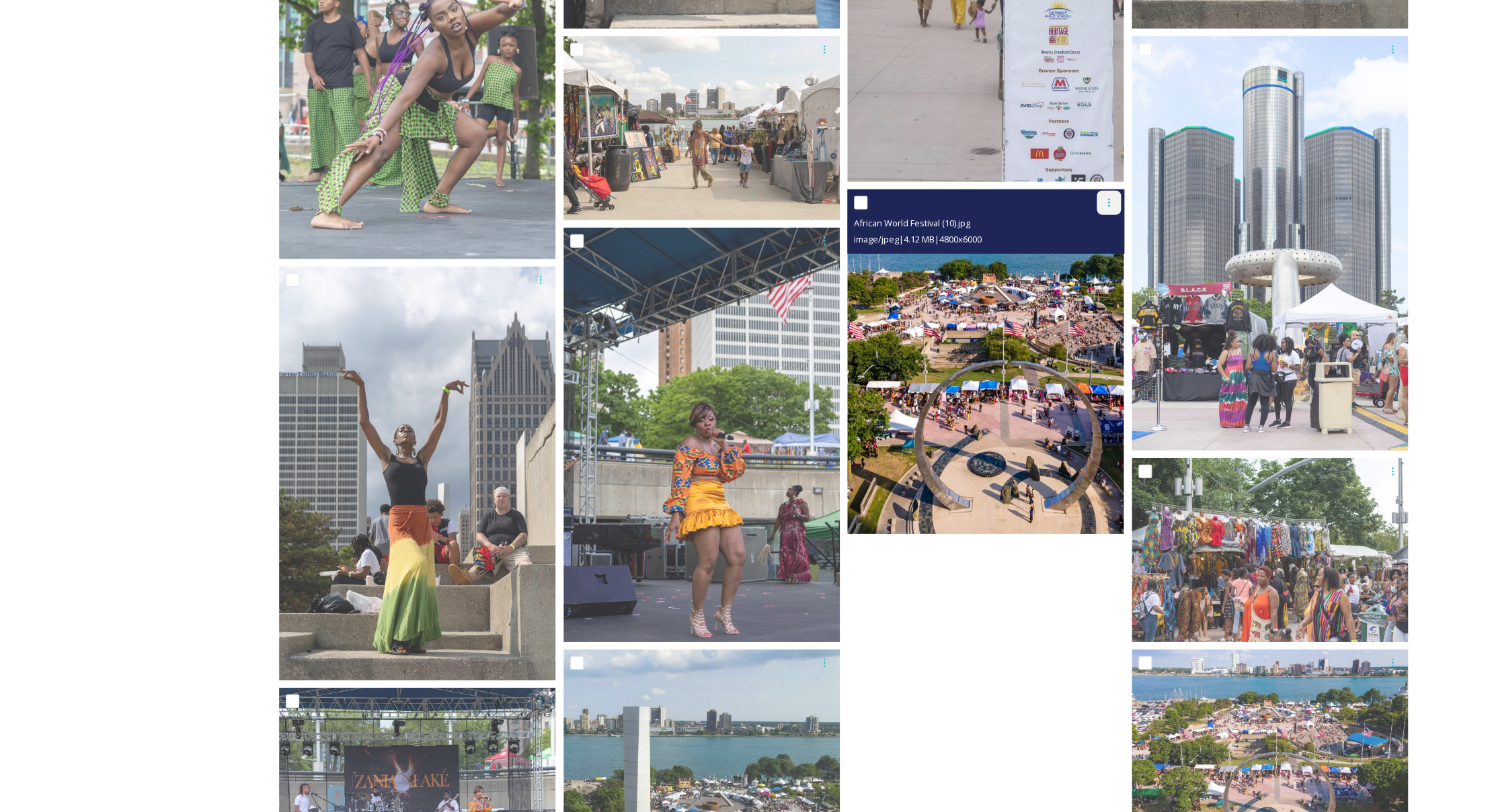
click at [1109, 203] on icon at bounding box center [1108, 202] width 11 height 11
click at [1098, 256] on span "Download" at bounding box center [1093, 258] width 41 height 13
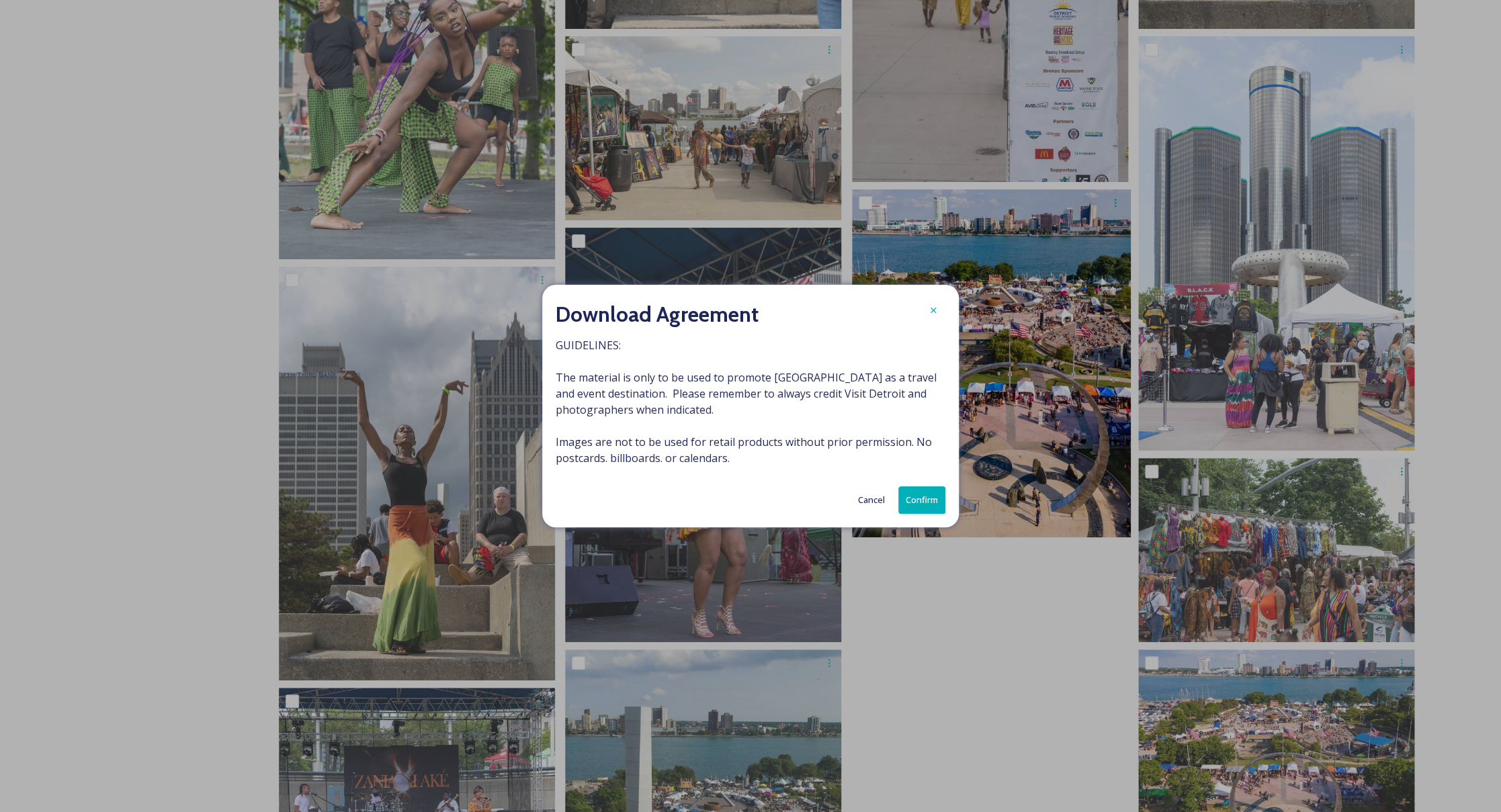
click at [928, 491] on button "Confirm" at bounding box center [921, 500] width 47 height 27
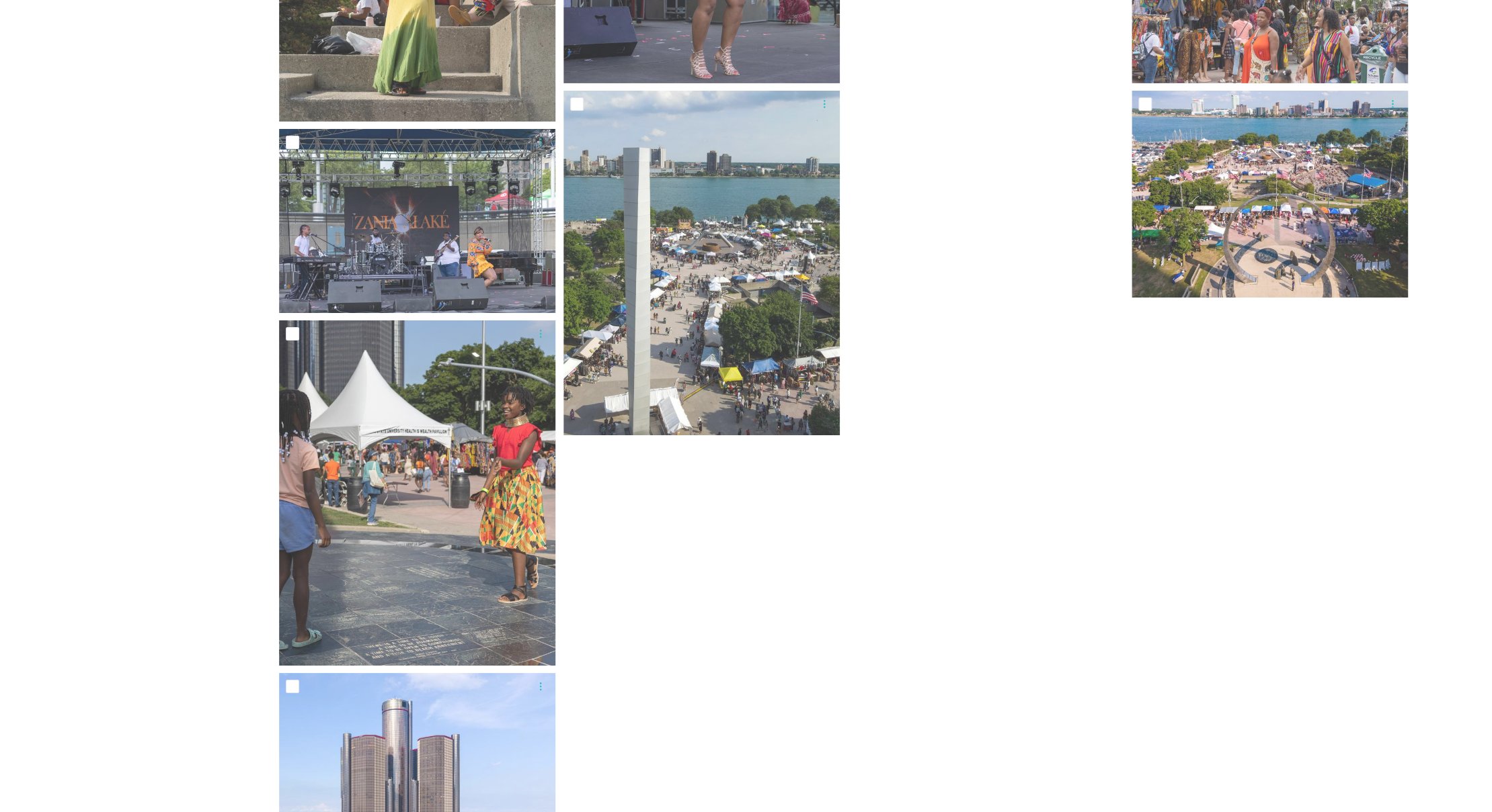
scroll to position [2890, 0]
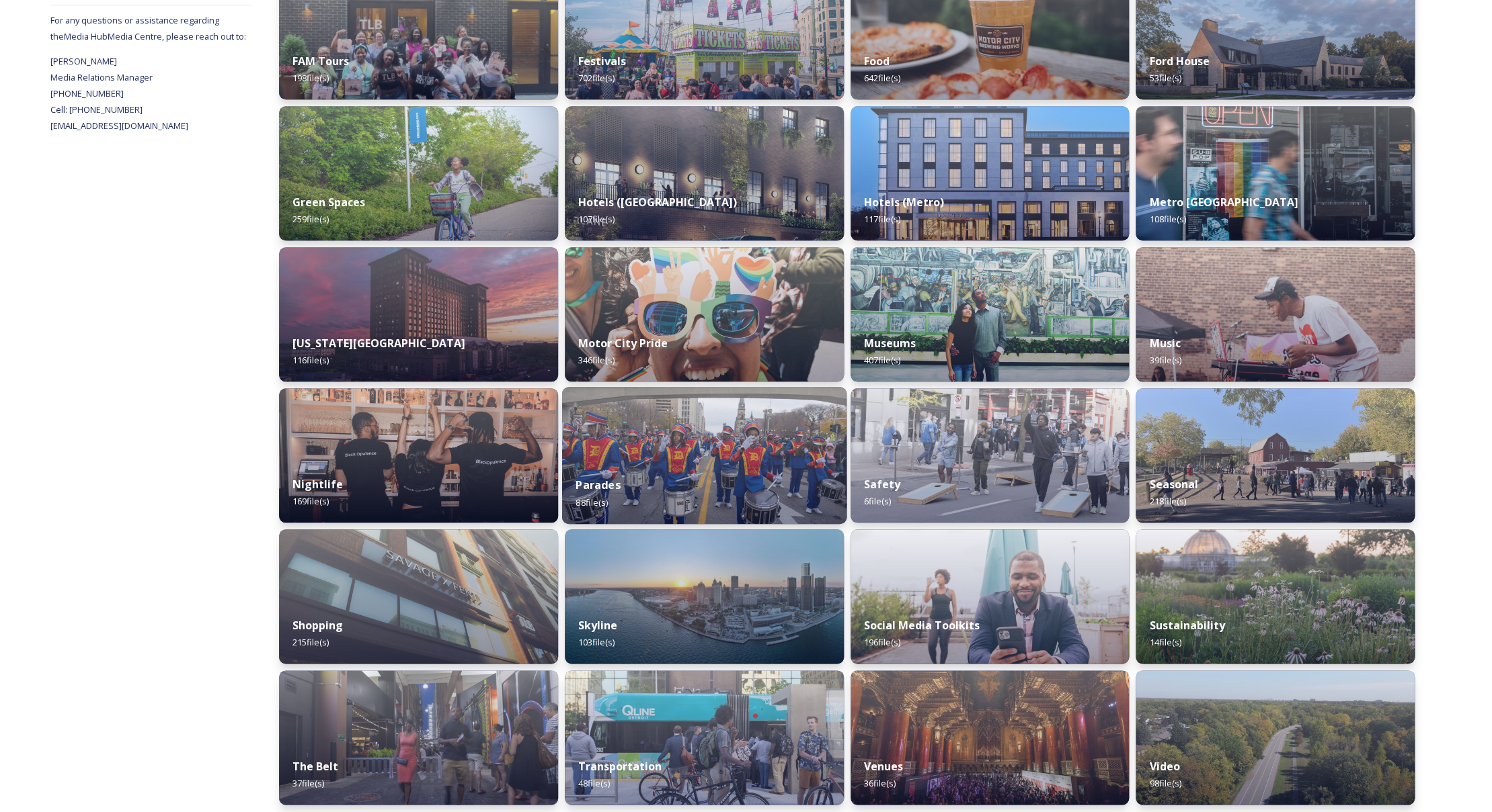
scroll to position [538, 0]
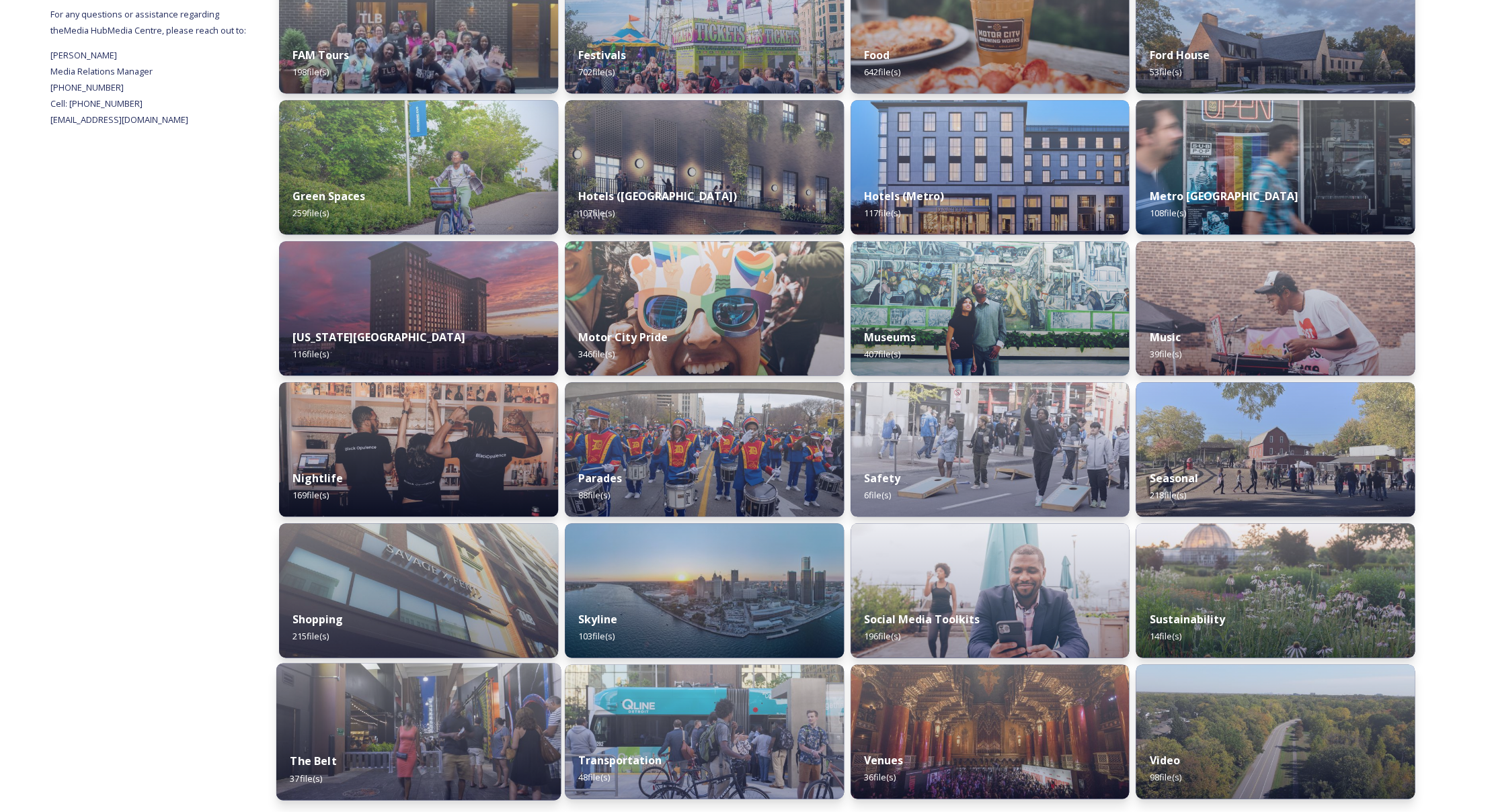
click at [434, 750] on div "The Belt 37 file(s)" at bounding box center [418, 769] width 284 height 61
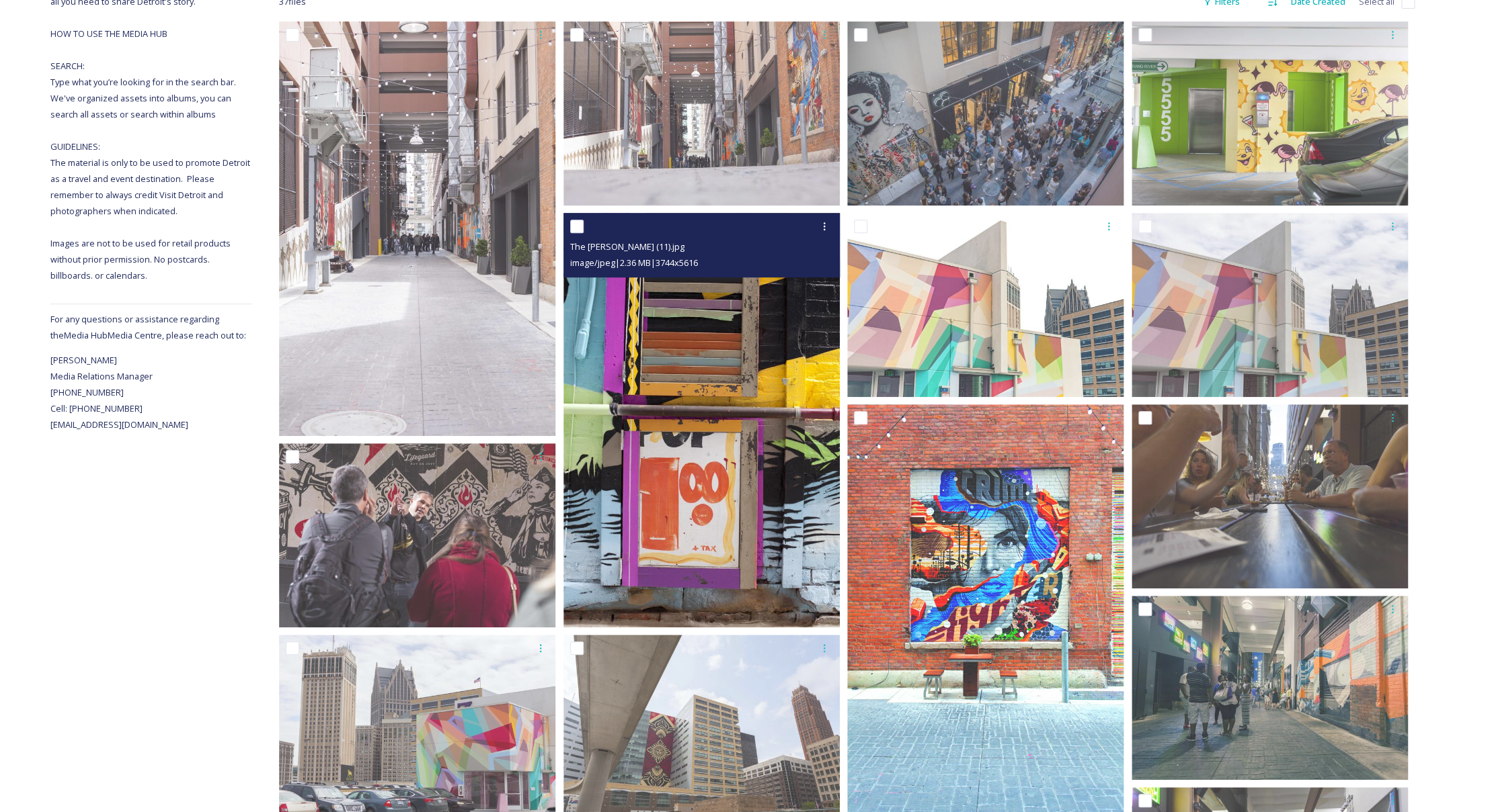
scroll to position [247, 0]
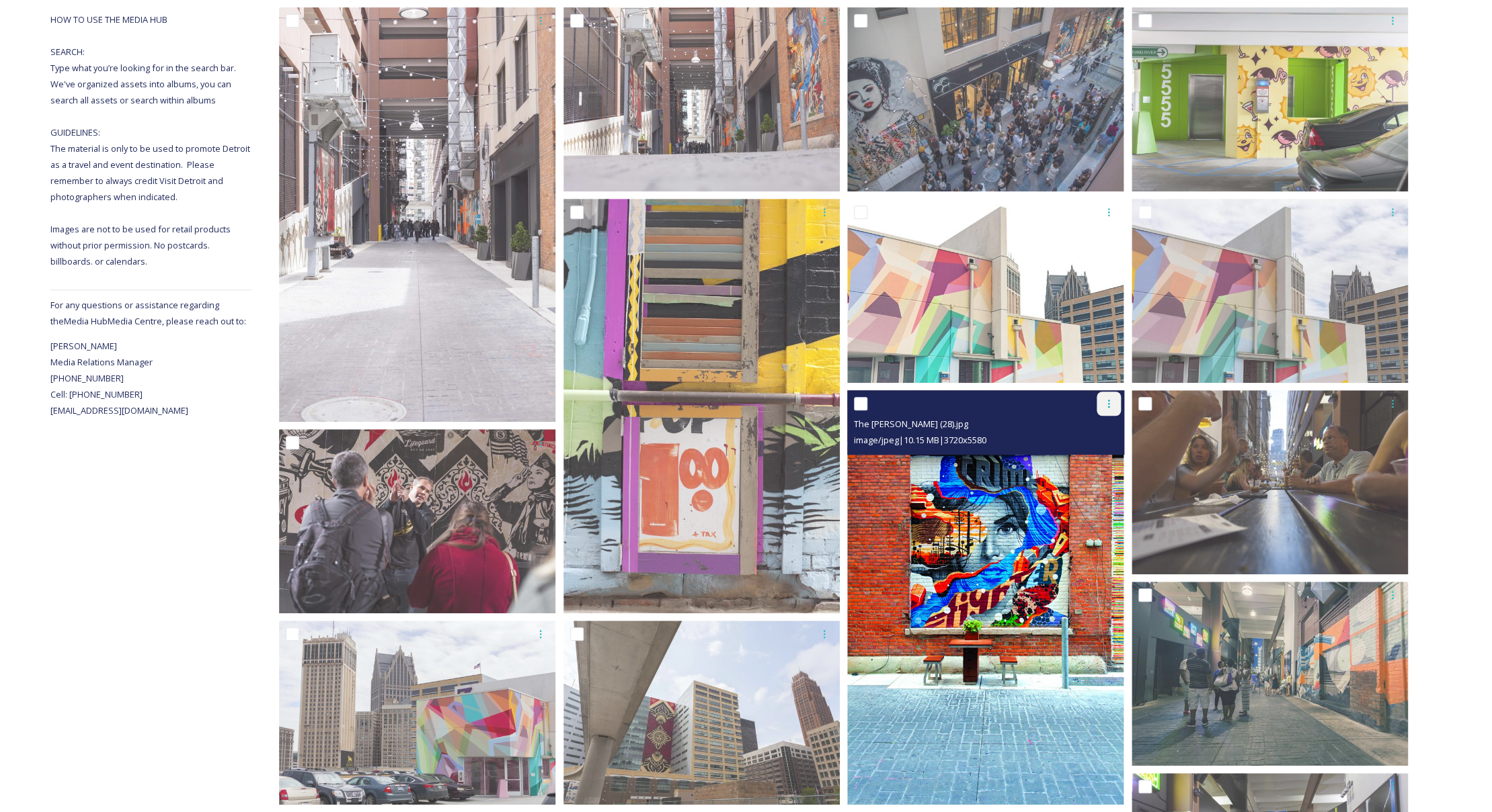
click at [1108, 404] on icon at bounding box center [1108, 403] width 2 height 8
click at [1083, 459] on span "Download" at bounding box center [1093, 459] width 41 height 13
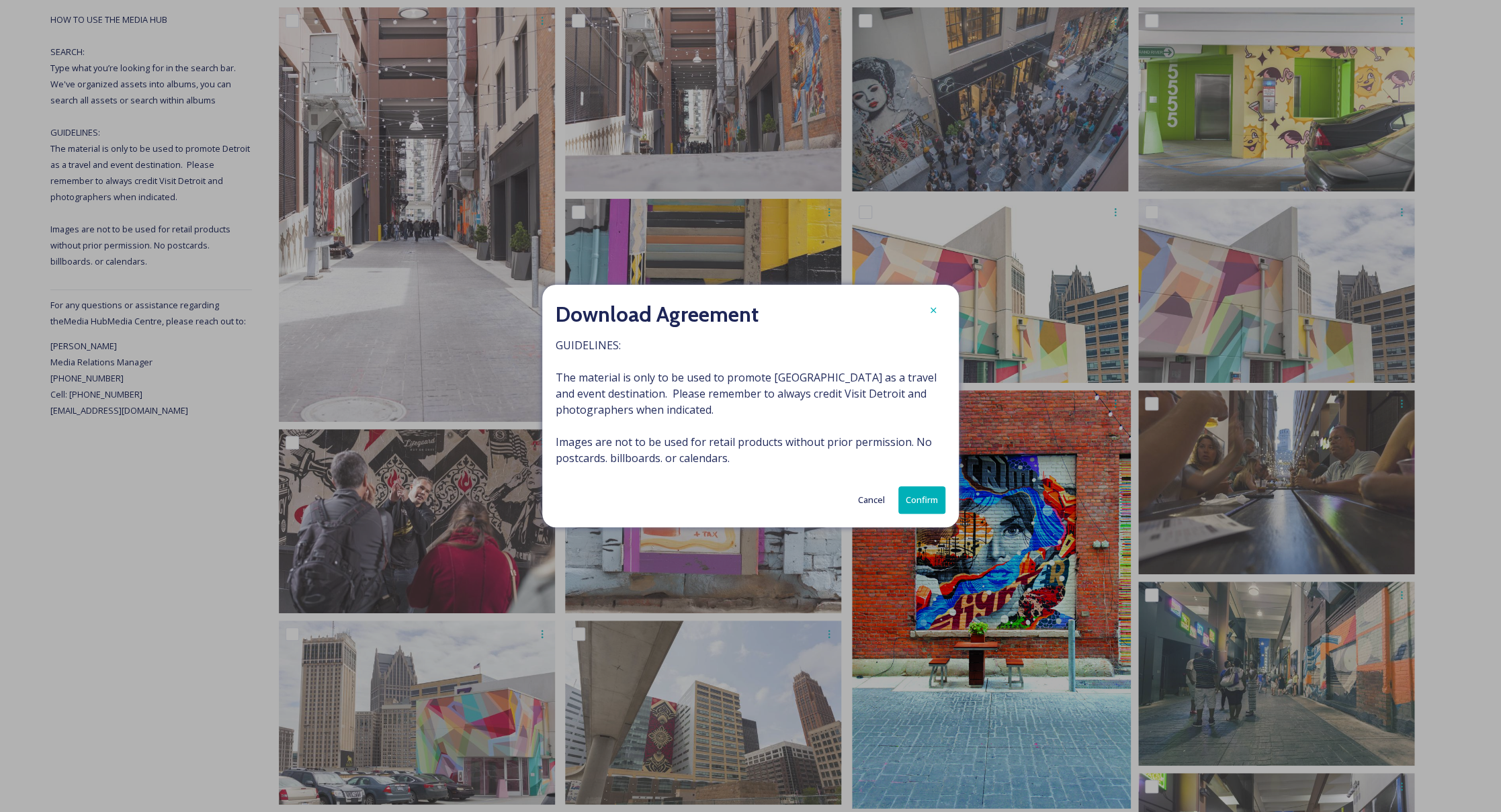
click at [939, 499] on button "Confirm" at bounding box center [921, 500] width 47 height 27
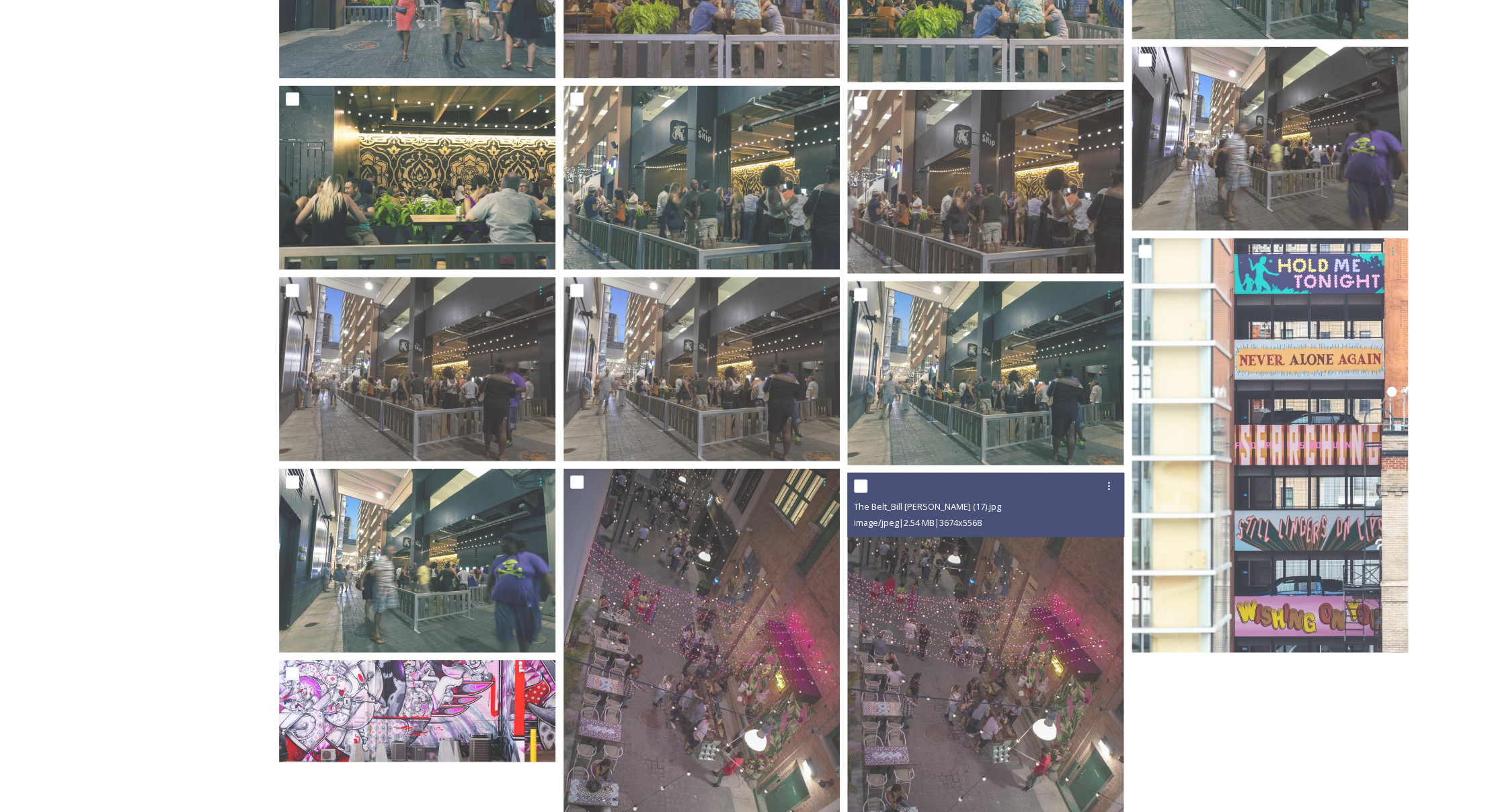
scroll to position [1657, 0]
